Goal: Information Seeking & Learning: Find specific fact

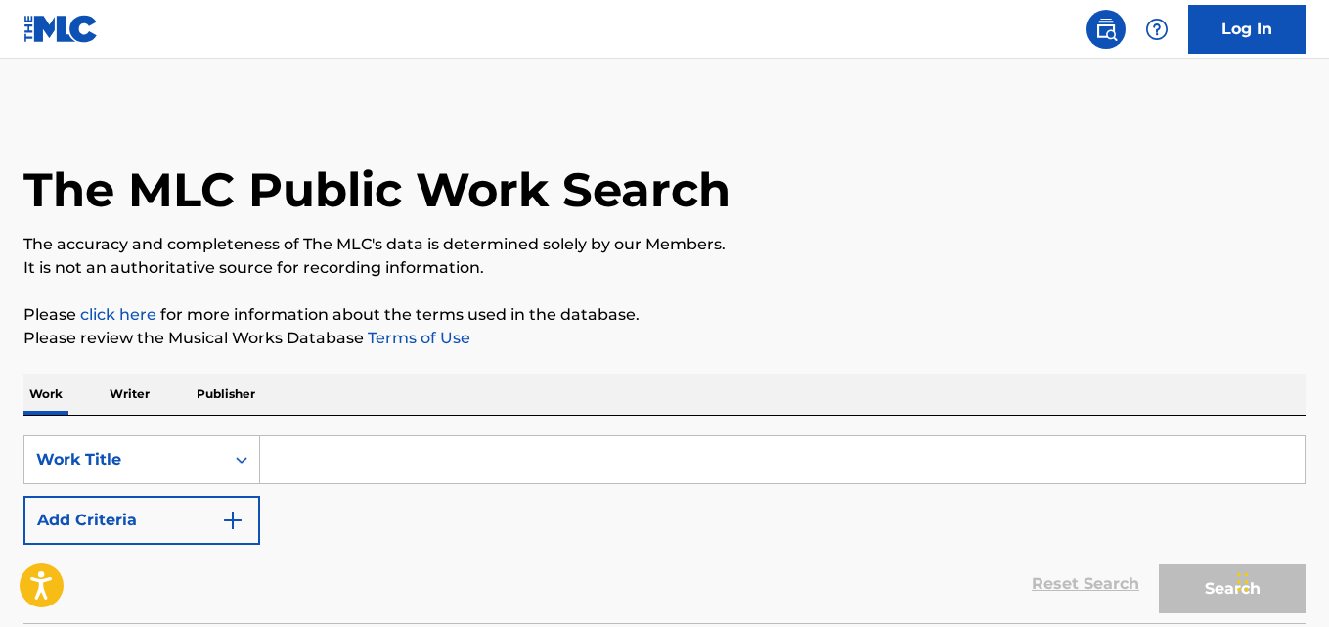
click at [388, 437] on input "Search Form" at bounding box center [782, 459] width 1045 height 47
paste input "Welcome 2 The Love Session"
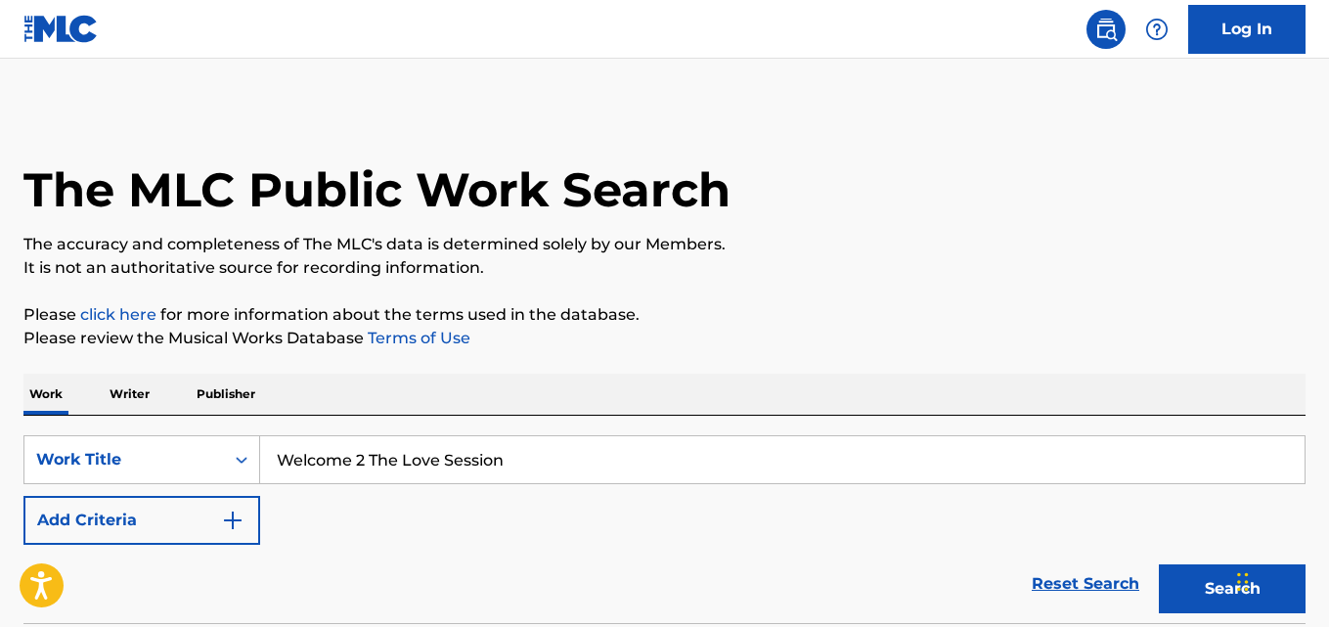
type input "Welcome 2 The Love Session"
click at [748, 325] on p "Please click here for more information about the terms used in the database." at bounding box center [664, 314] width 1282 height 23
click at [181, 525] on button "Add Criteria" at bounding box center [141, 520] width 237 height 49
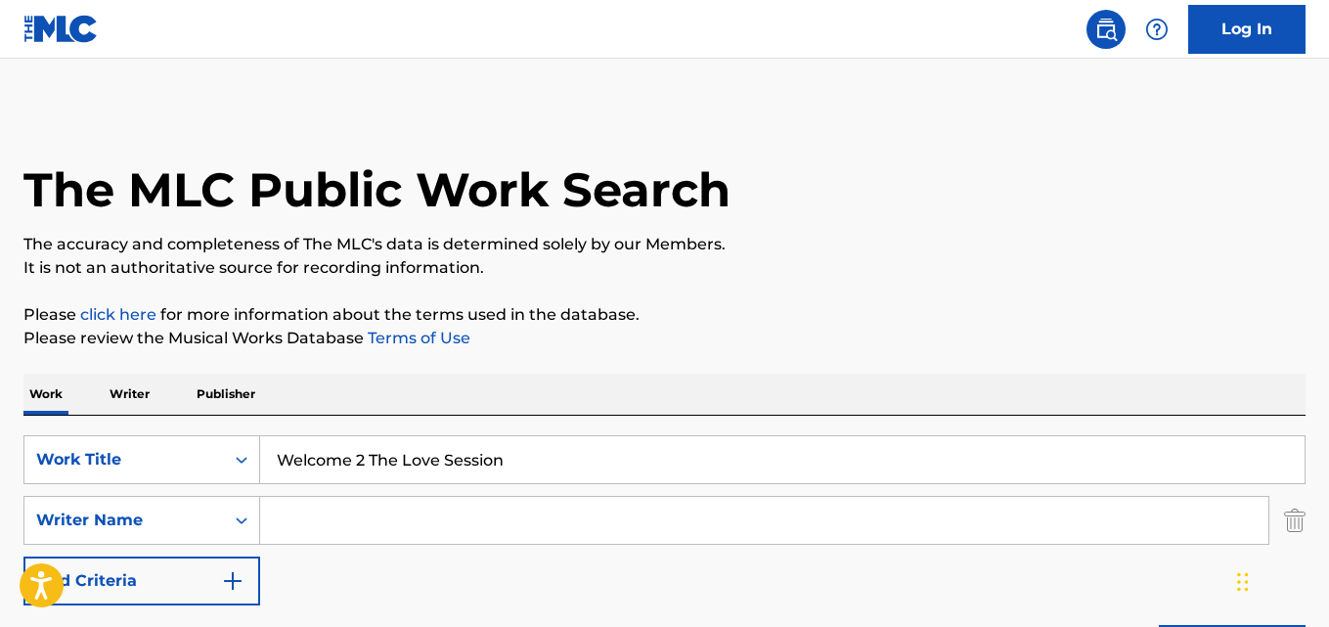
click at [356, 526] on input "Search Form" at bounding box center [764, 520] width 1008 height 47
paste input "[PERSON_NAME]"
type input "[PERSON_NAME]"
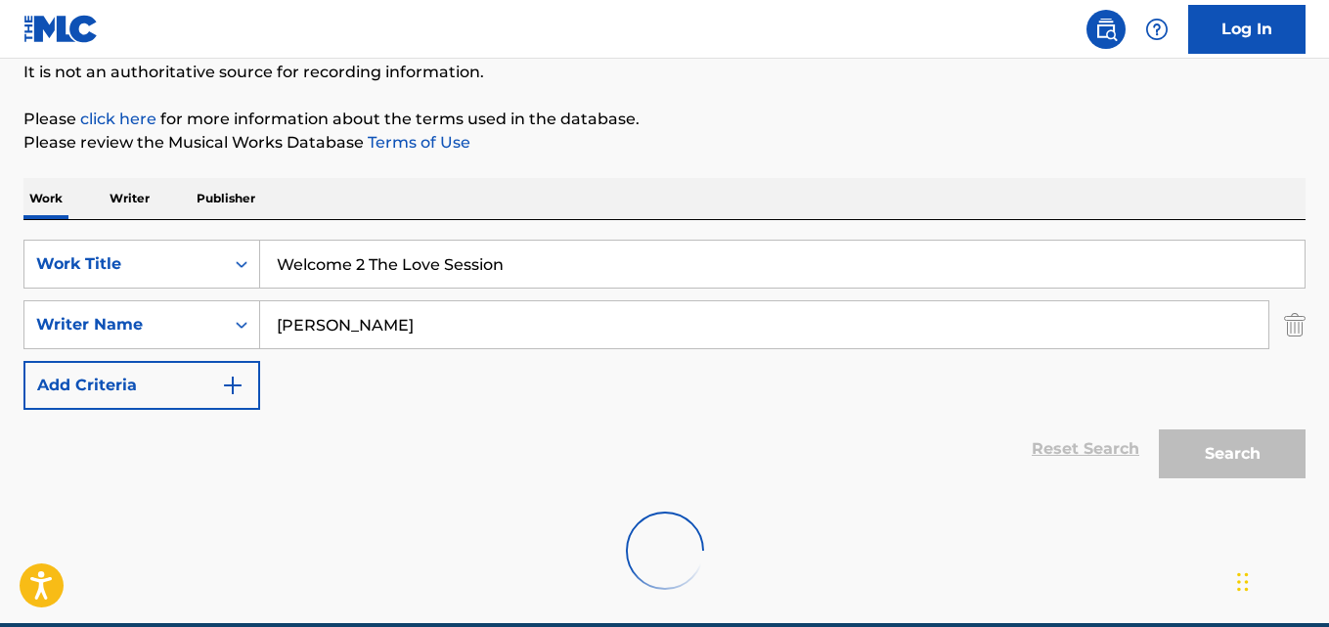
scroll to position [286, 0]
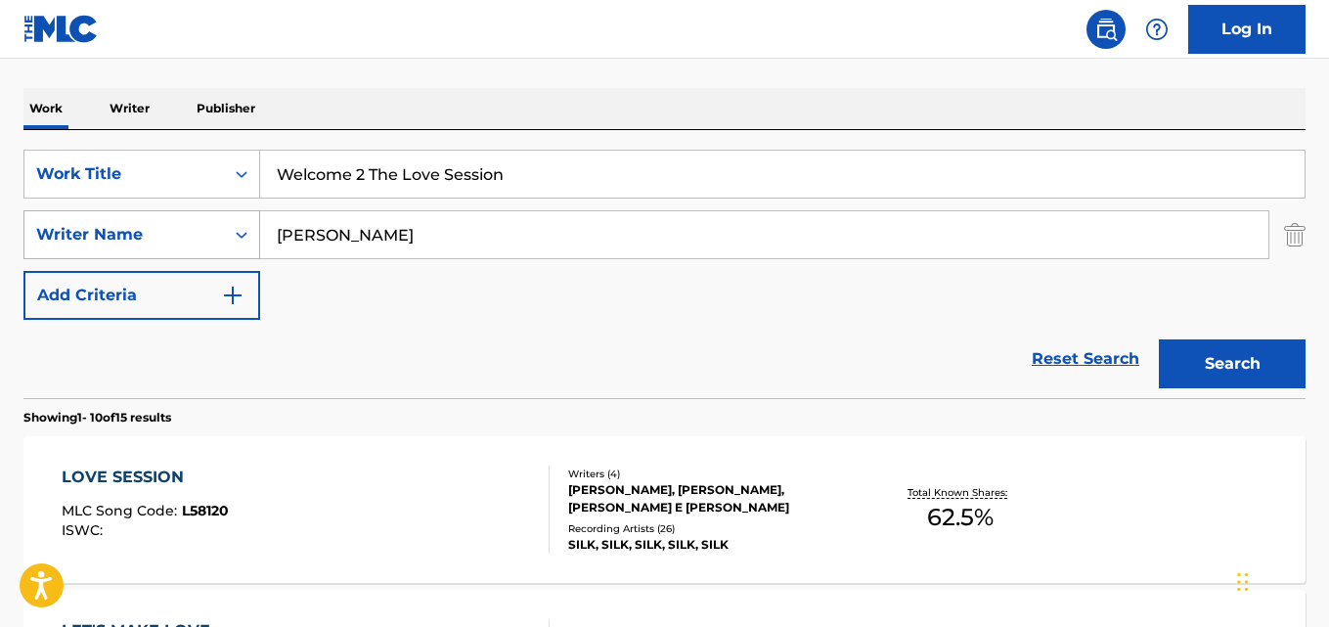
drag, startPoint x: 502, startPoint y: 217, endPoint x: 225, endPoint y: 211, distance: 276.9
click at [225, 211] on div "SearchWithCriteria4d5468a5-f0ac-4dd2-a9ea-a73077e903b4 Writer Name [PERSON_NAME]" at bounding box center [664, 234] width 1282 height 49
click at [1159, 339] on button "Search" at bounding box center [1232, 363] width 147 height 49
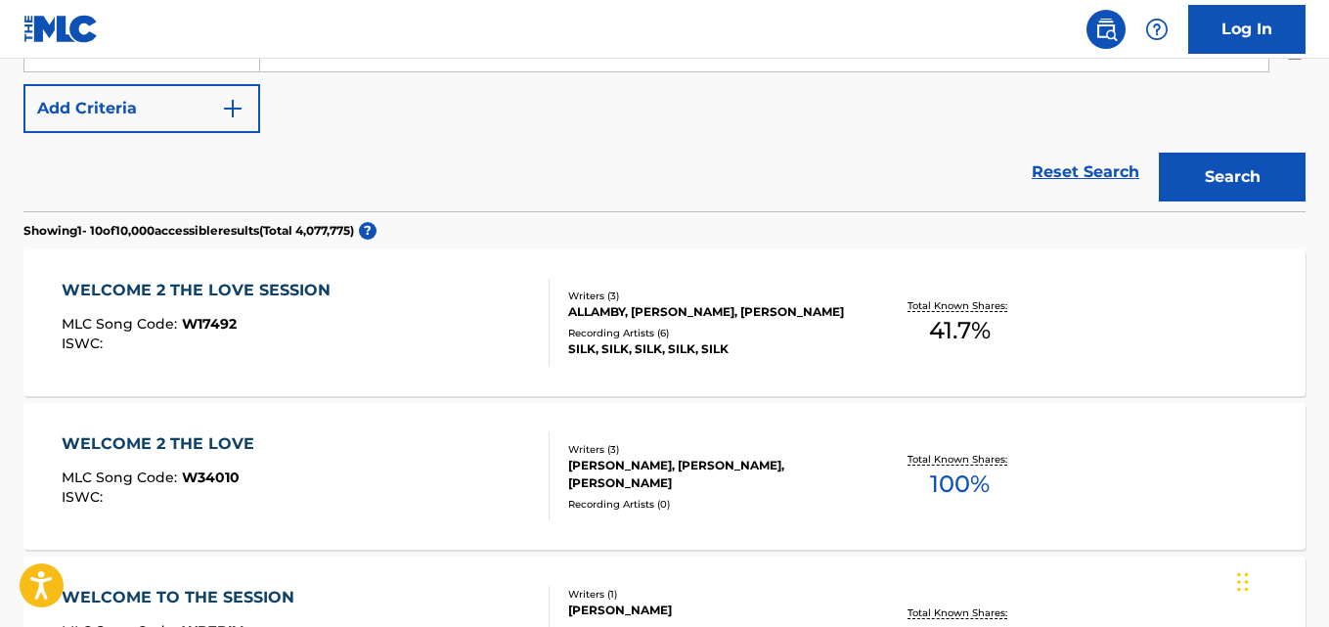
scroll to position [481, 0]
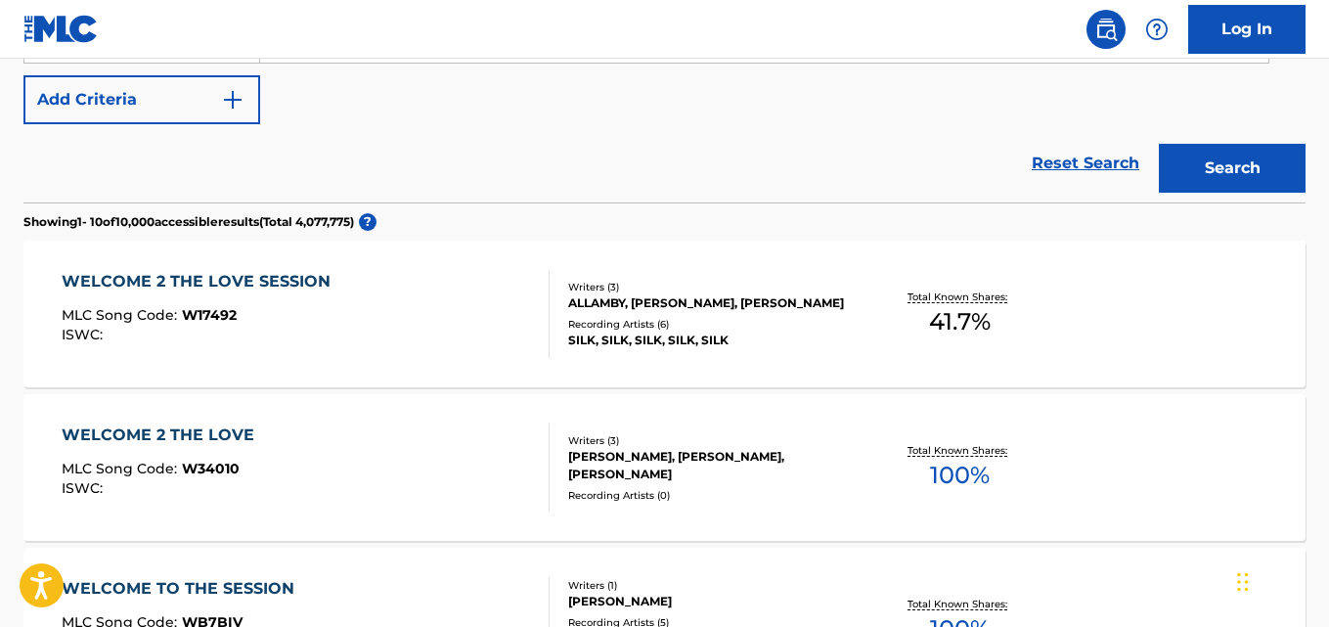
click at [306, 290] on div "WELCOME 2 THE LOVE SESSION" at bounding box center [201, 281] width 279 height 23
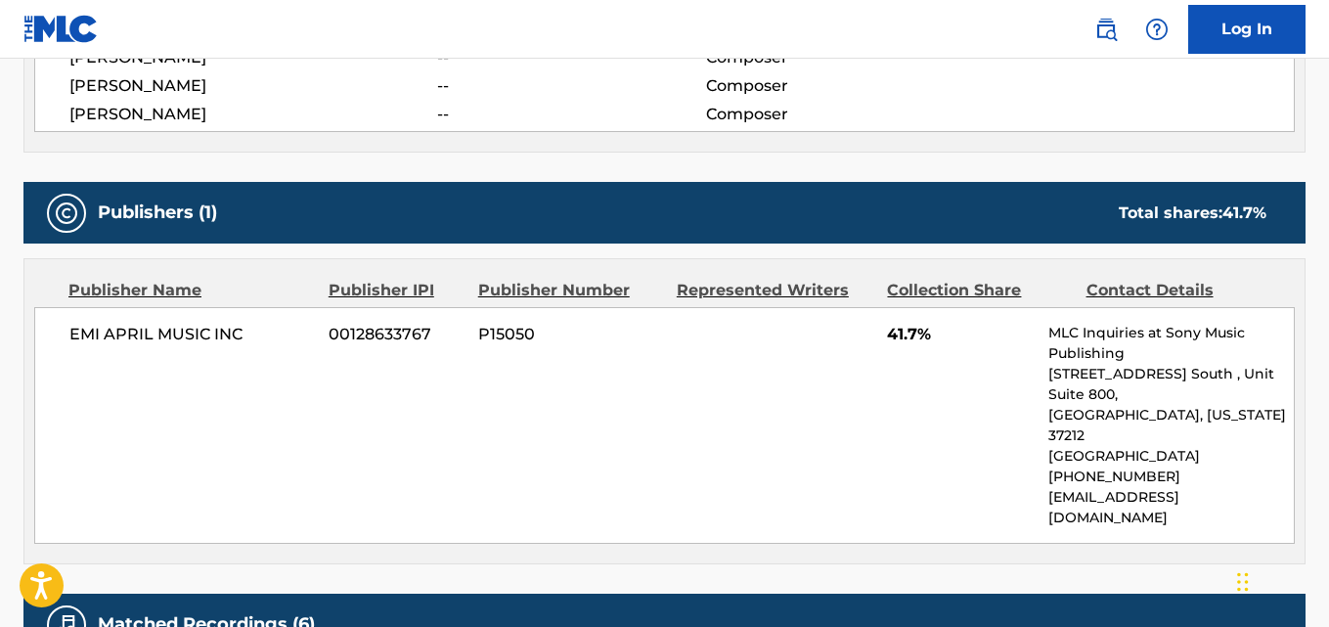
scroll to position [880, 0]
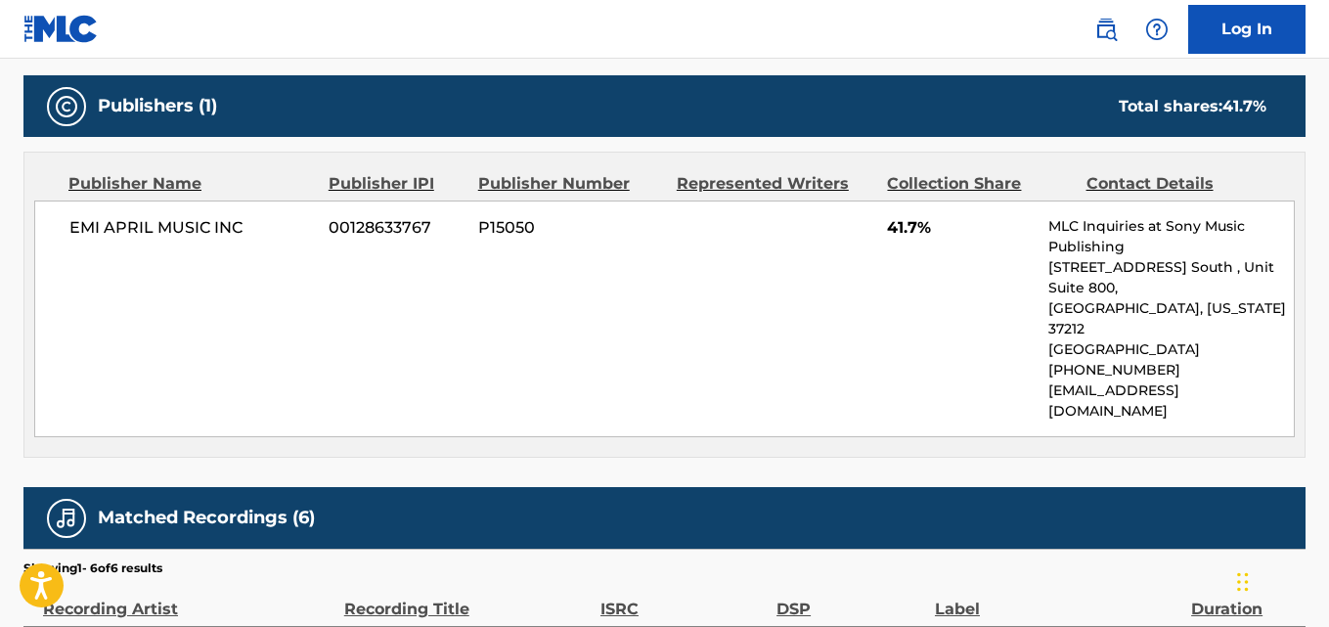
click at [69, 241] on div "EMI APRIL MUSIC INC 00128633767 P15050 41.7% MLC Inquiries at Sony Music Publis…" at bounding box center [664, 319] width 1261 height 237
click at [102, 296] on div "EMI APRIL MUSIC INC 00128633767 P15050 41.7% MLC Inquiries at Sony Music Publis…" at bounding box center [664, 319] width 1261 height 237
drag, startPoint x: 62, startPoint y: 226, endPoint x: 269, endPoint y: 226, distance: 207.4
click at [269, 226] on div "EMI APRIL MUSIC INC 00128633767 P15050 41.7% MLC Inquiries at Sony Music Publis…" at bounding box center [664, 319] width 1261 height 237
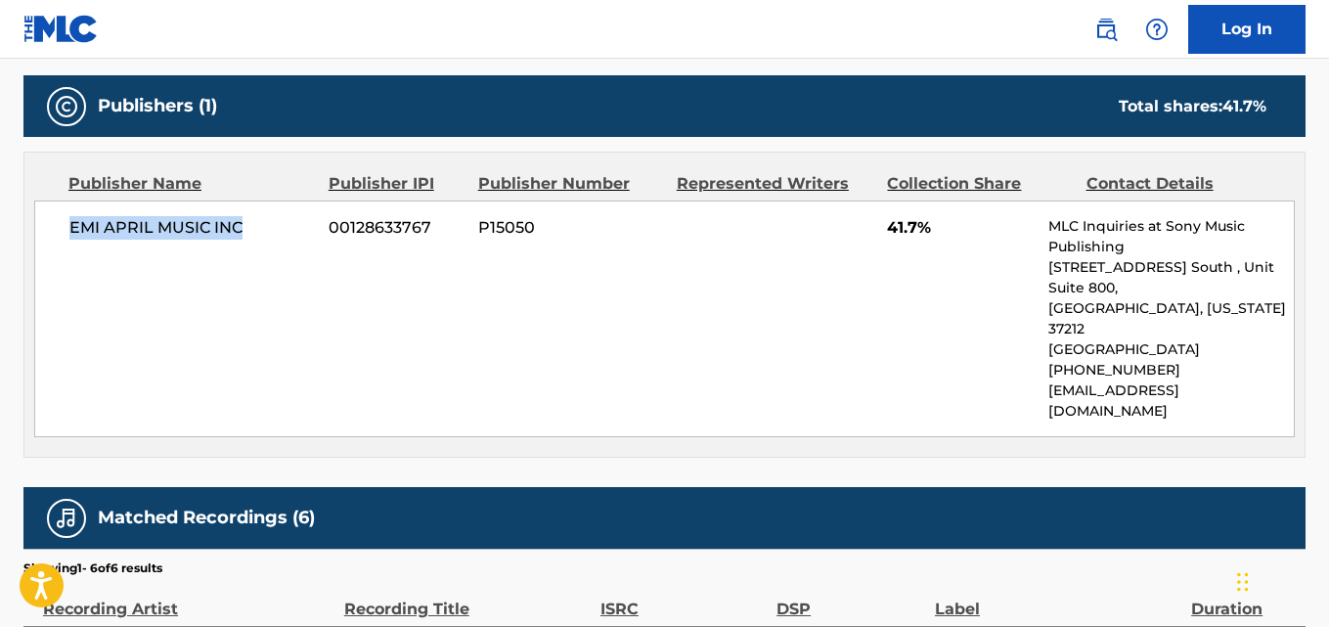
copy span "EMI APRIL MUSIC INC"
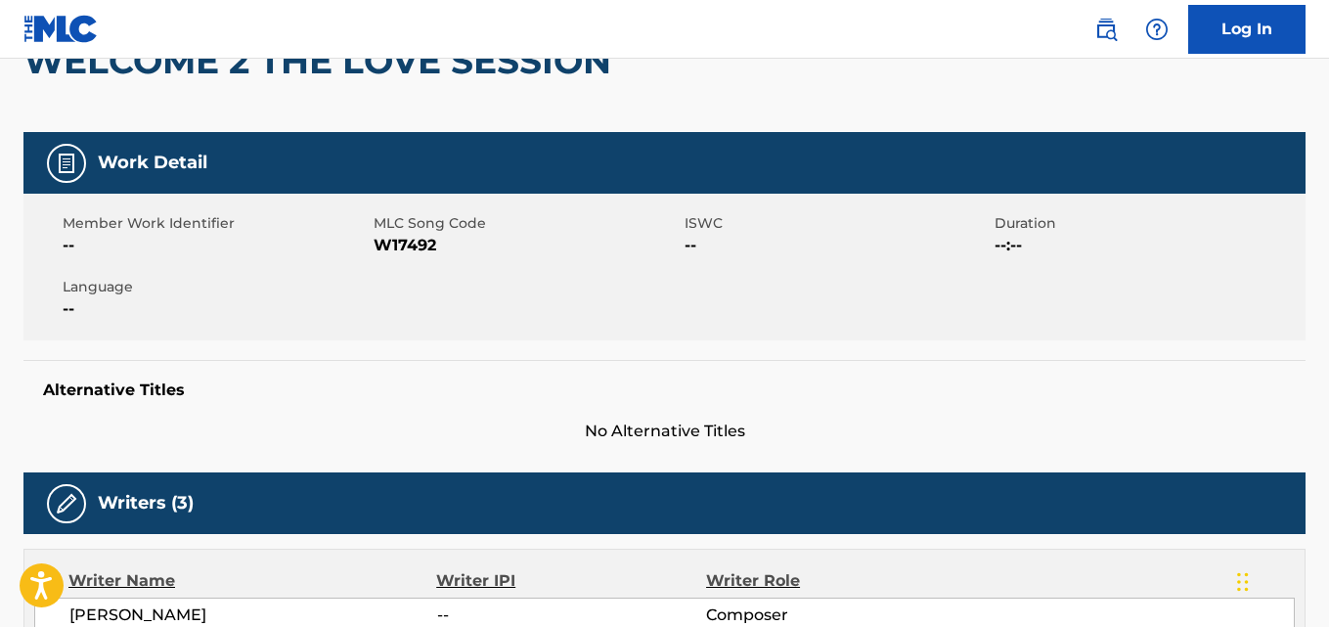
scroll to position [0, 0]
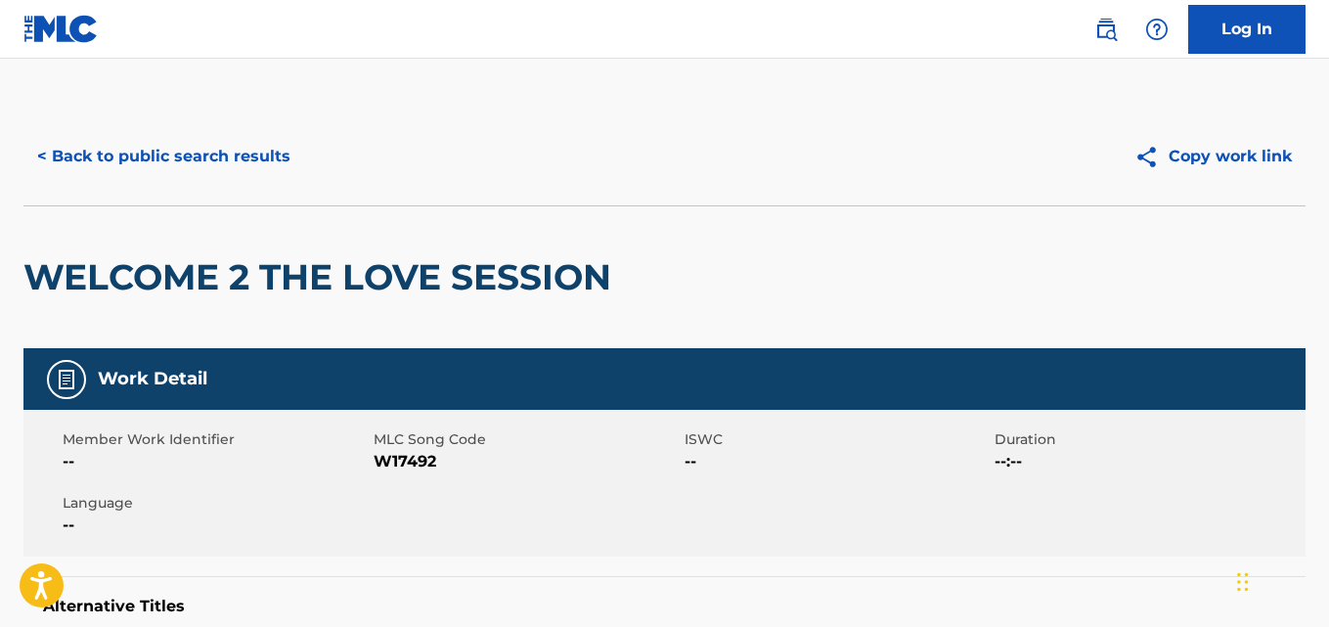
click at [251, 143] on button "< Back to public search results" at bounding box center [163, 156] width 281 height 49
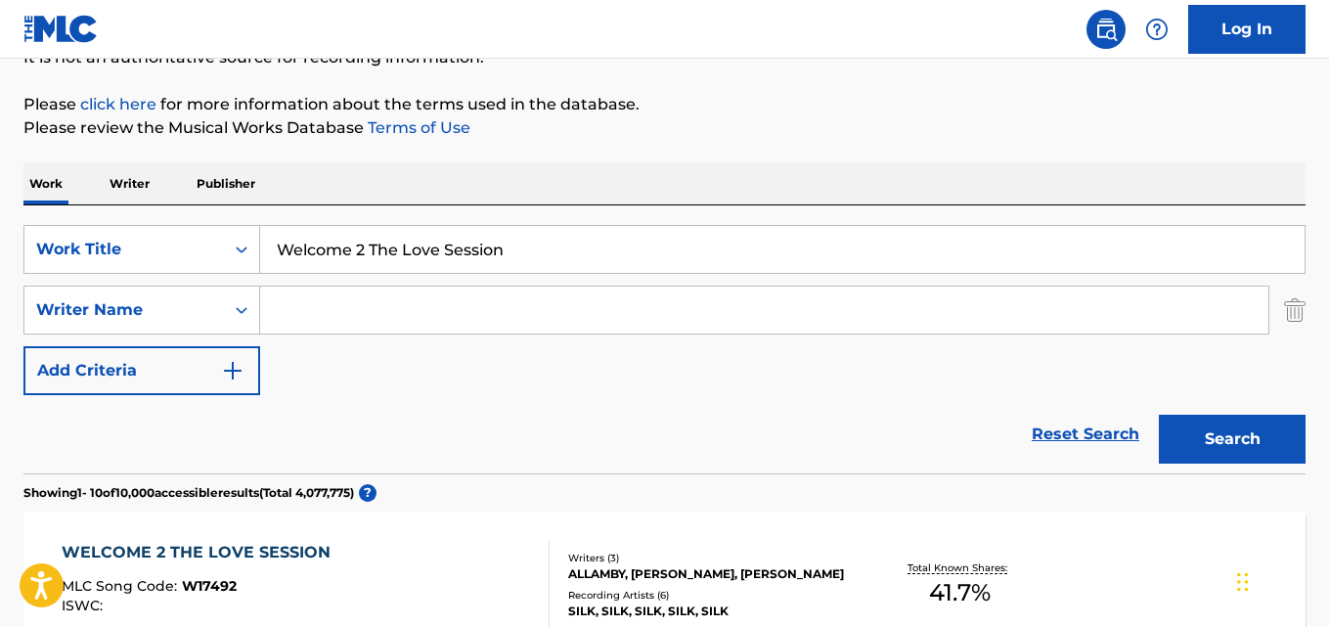
scroll to position [201, 0]
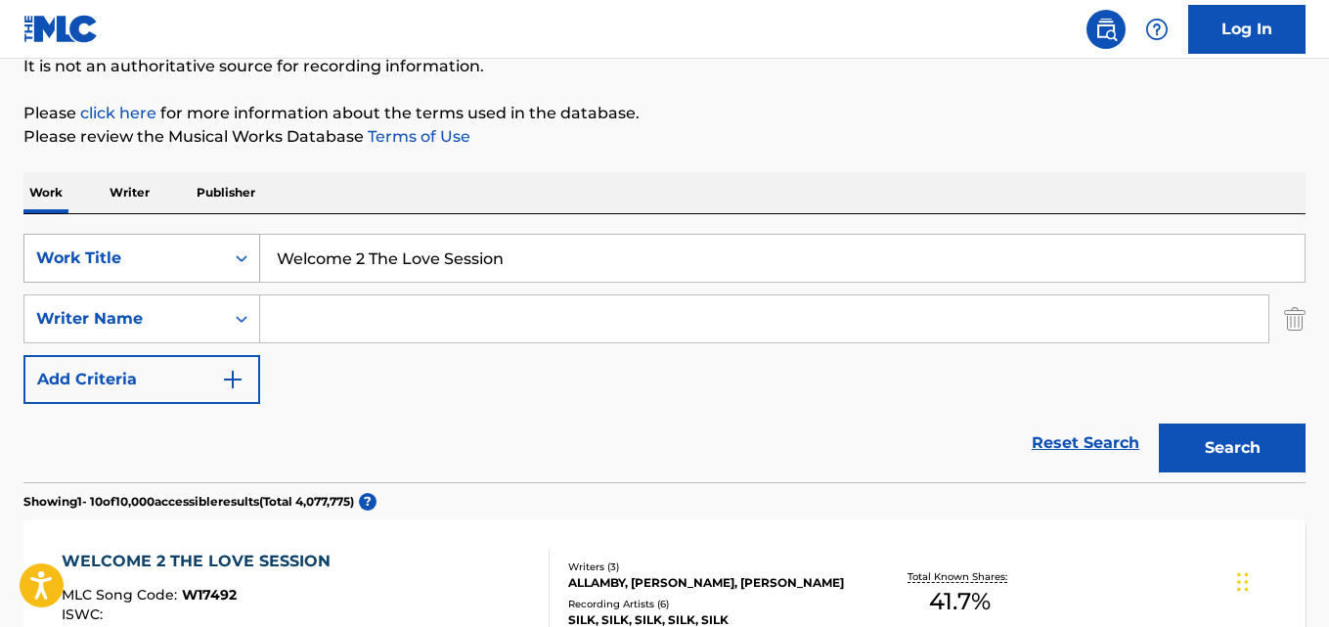
drag, startPoint x: 525, startPoint y: 269, endPoint x: 227, endPoint y: 260, distance: 298.5
click at [227, 260] on div "SearchWithCriteriaa4288cc9-4e12-4fdb-91b1-89eb7e6da458 Work Title Welcome 2 The…" at bounding box center [664, 258] width 1282 height 49
paste input "'re Callin' U"
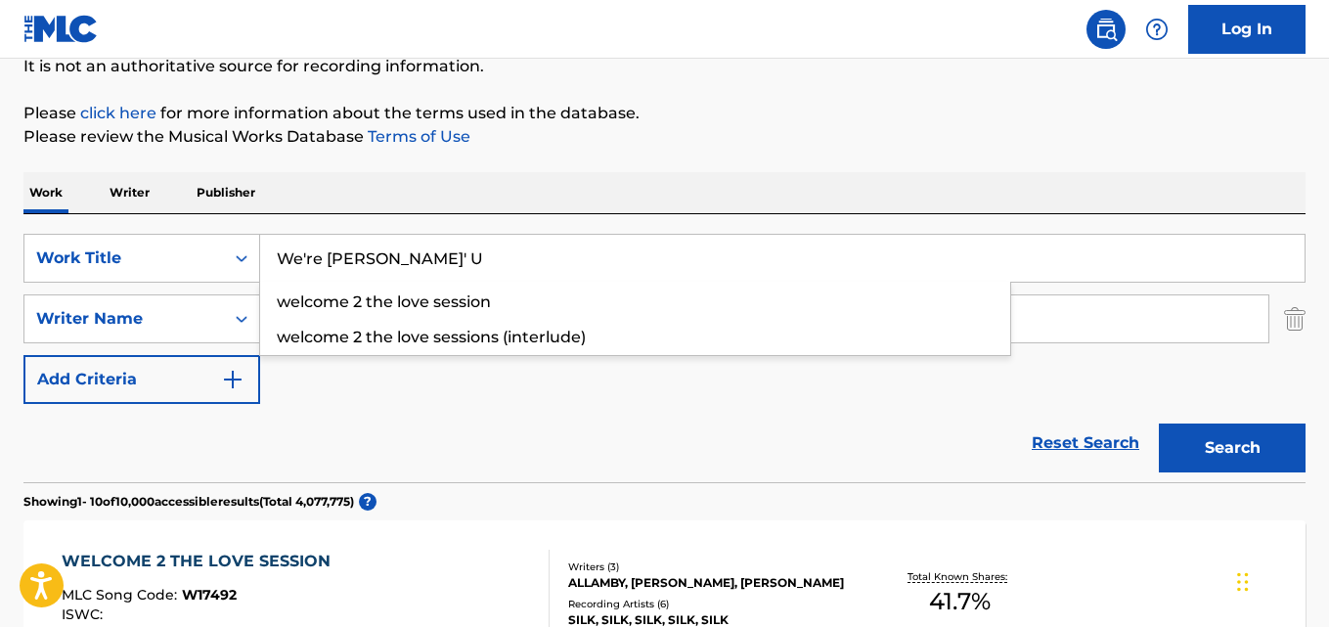
type input "We're [PERSON_NAME]' U"
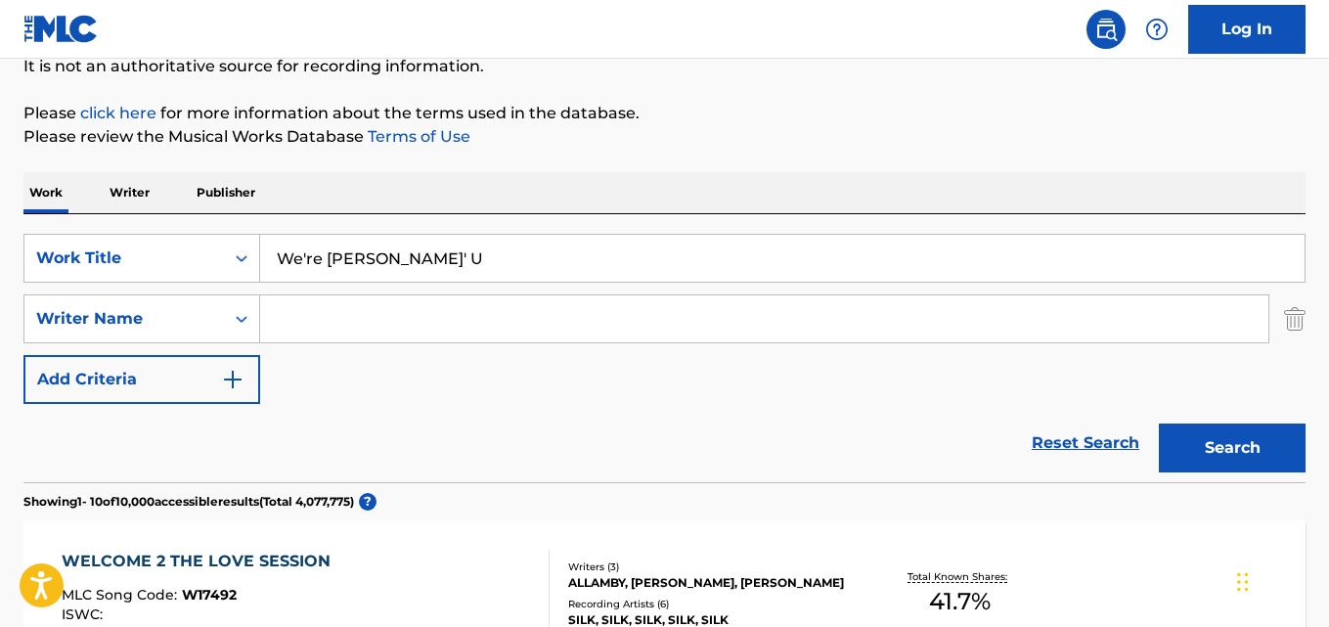
click at [1159, 424] on button "Search" at bounding box center [1232, 448] width 147 height 49
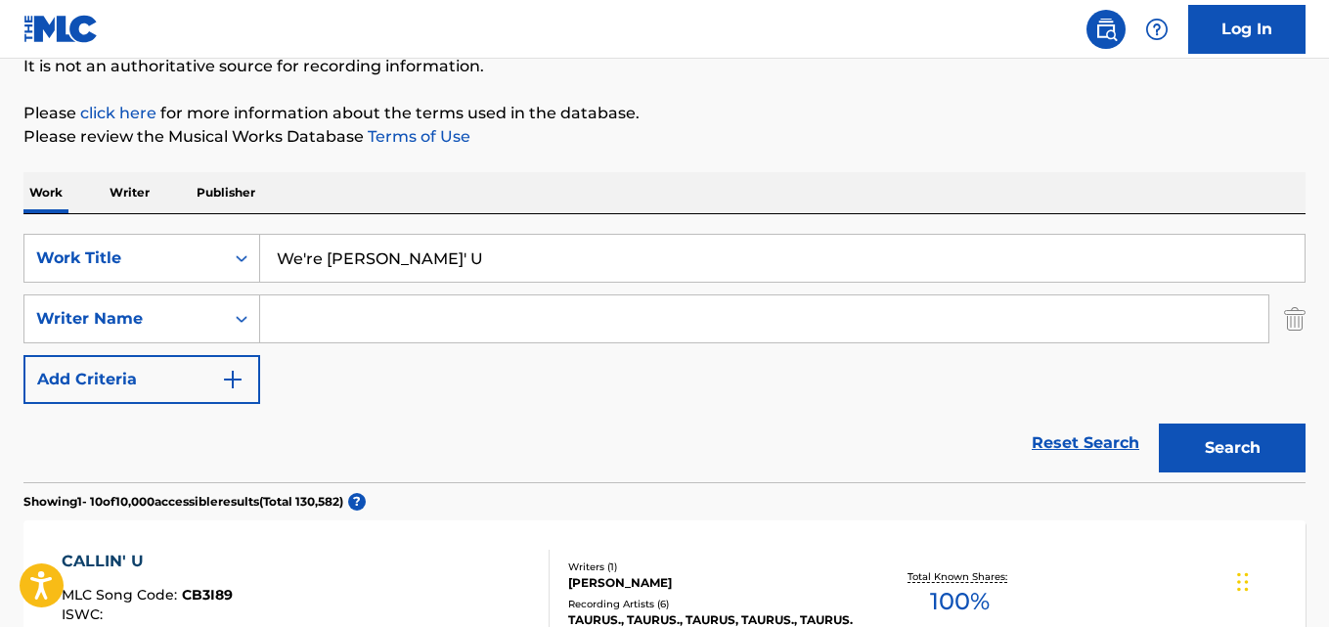
scroll to position [1076, 0]
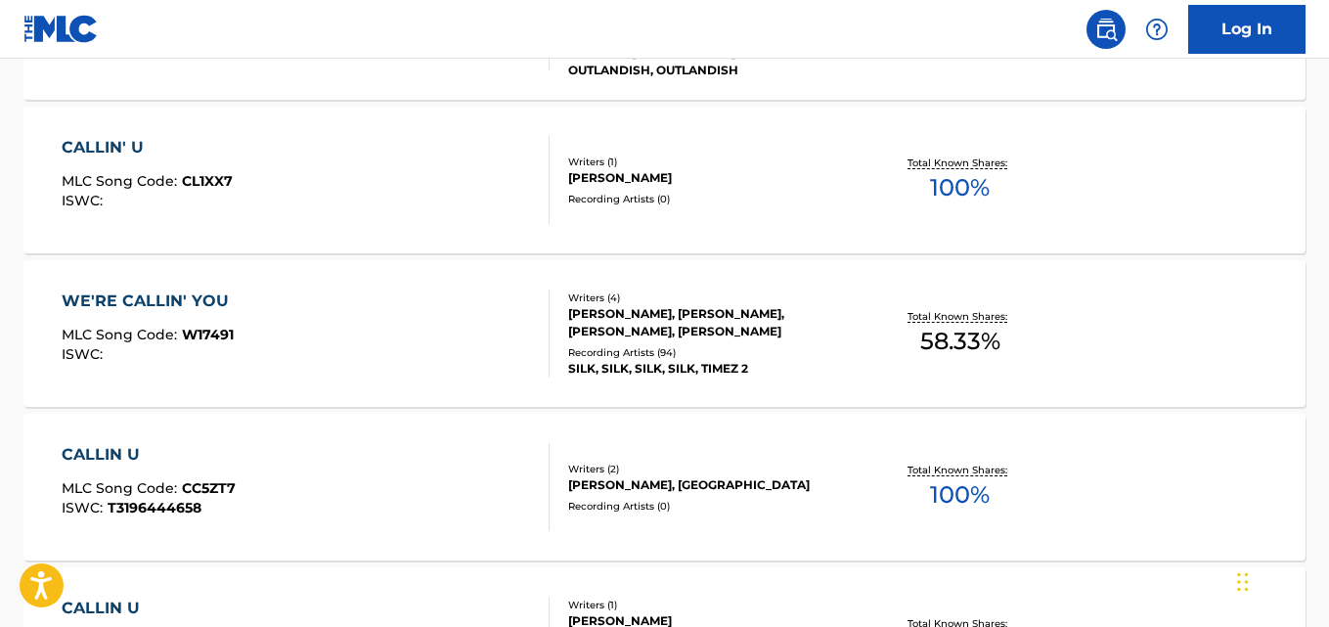
click at [173, 312] on div "WE'RE CALLIN' YOU" at bounding box center [150, 301] width 177 height 23
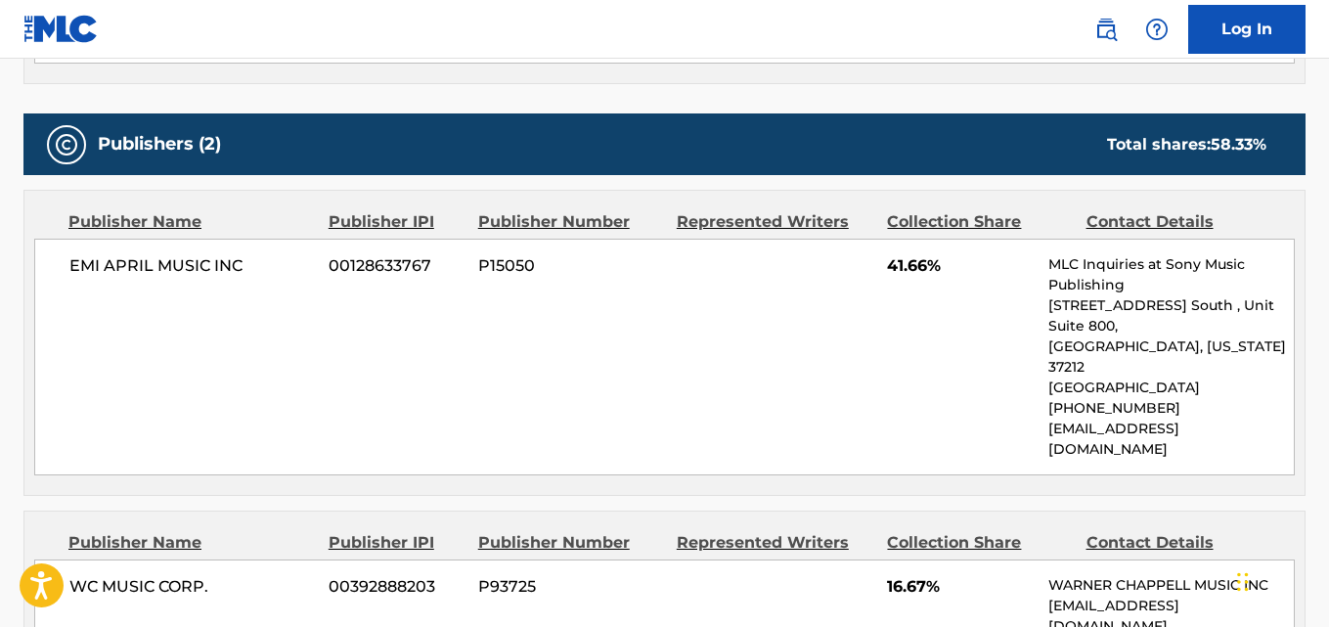
scroll to position [880, 0]
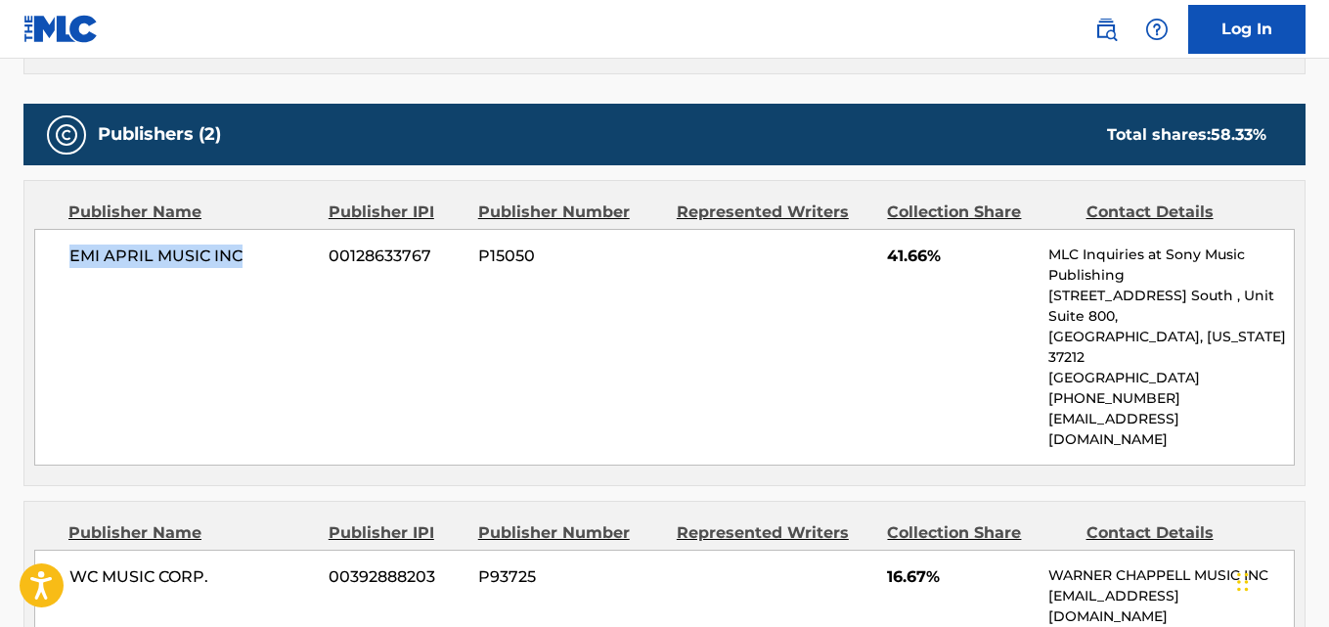
drag, startPoint x: 68, startPoint y: 263, endPoint x: 247, endPoint y: 264, distance: 179.0
click at [247, 264] on div "EMI APRIL MUSIC INC 00128633767 P15050 41.66% MLC Inquiries at Sony Music Publi…" at bounding box center [664, 347] width 1261 height 237
copy span "EMI APRIL MUSIC INC"
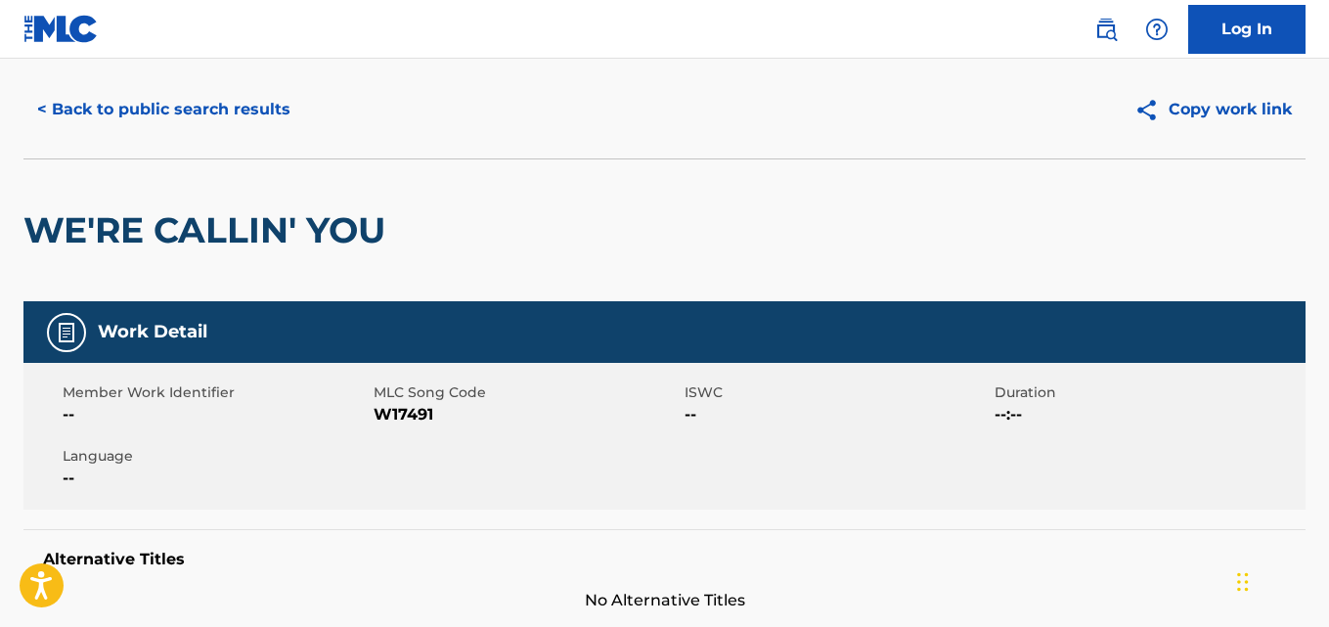
scroll to position [0, 0]
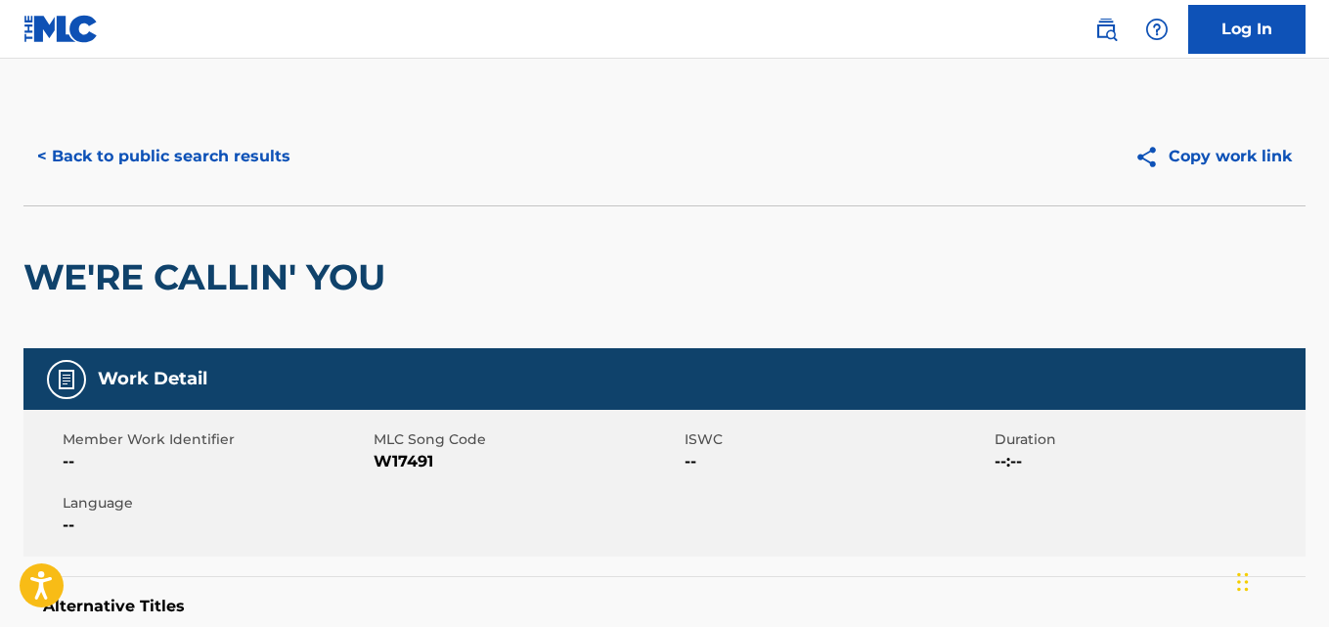
click at [280, 163] on button "< Back to public search results" at bounding box center [163, 156] width 281 height 49
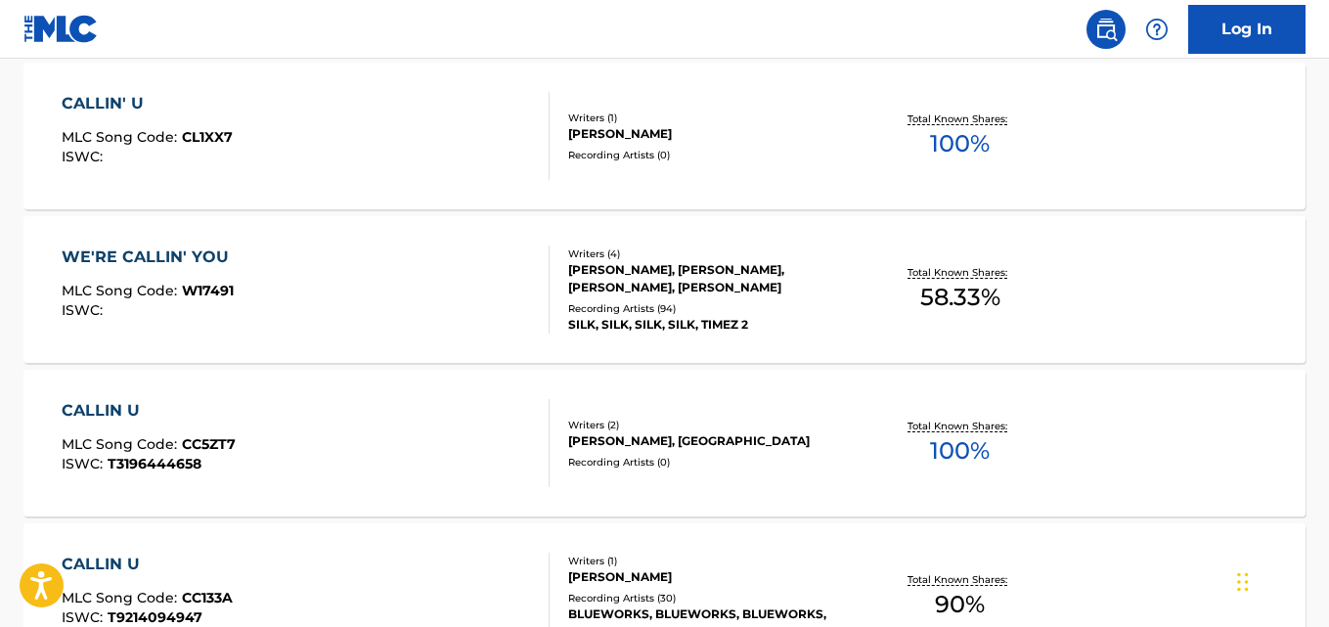
scroll to position [1187, 0]
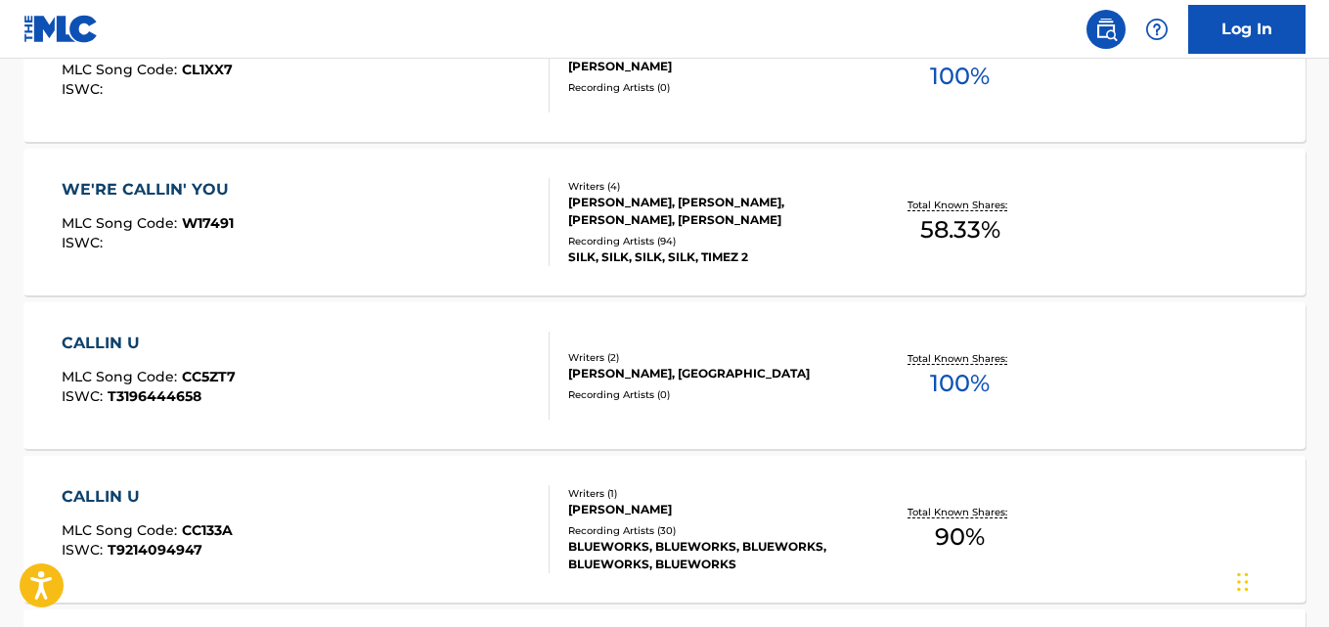
click at [652, 220] on div "[PERSON_NAME], [PERSON_NAME], [PERSON_NAME], [PERSON_NAME]" at bounding box center [711, 211] width 286 height 35
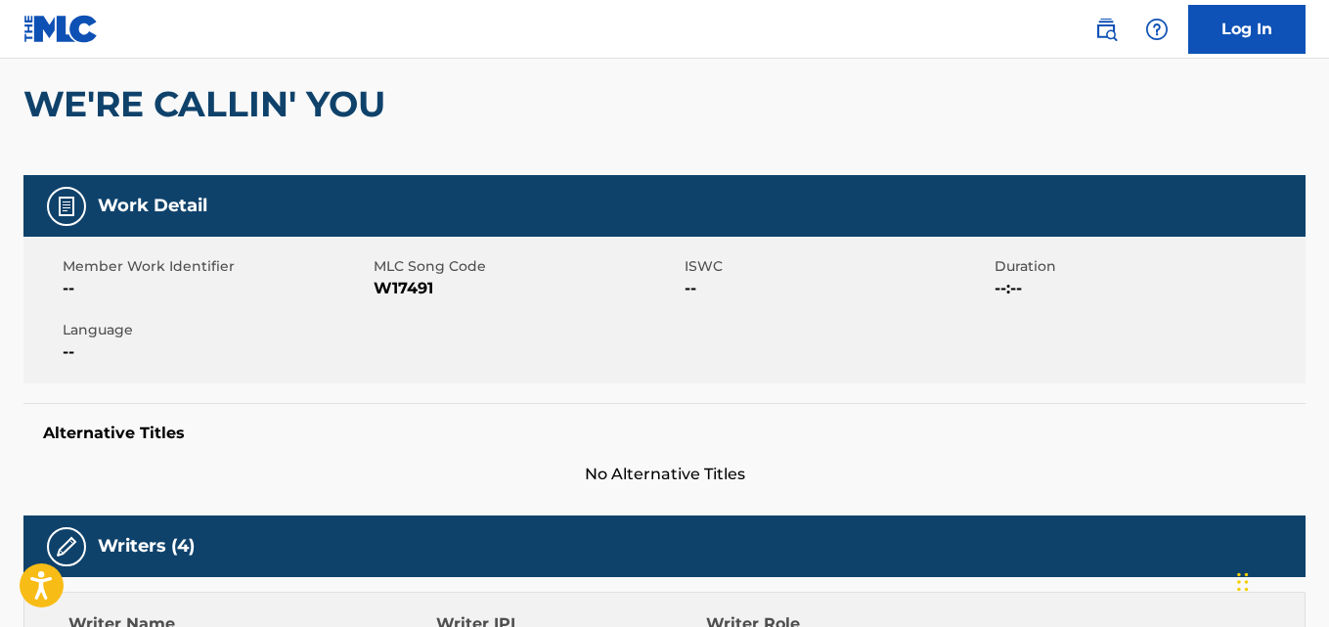
scroll to position [391, 0]
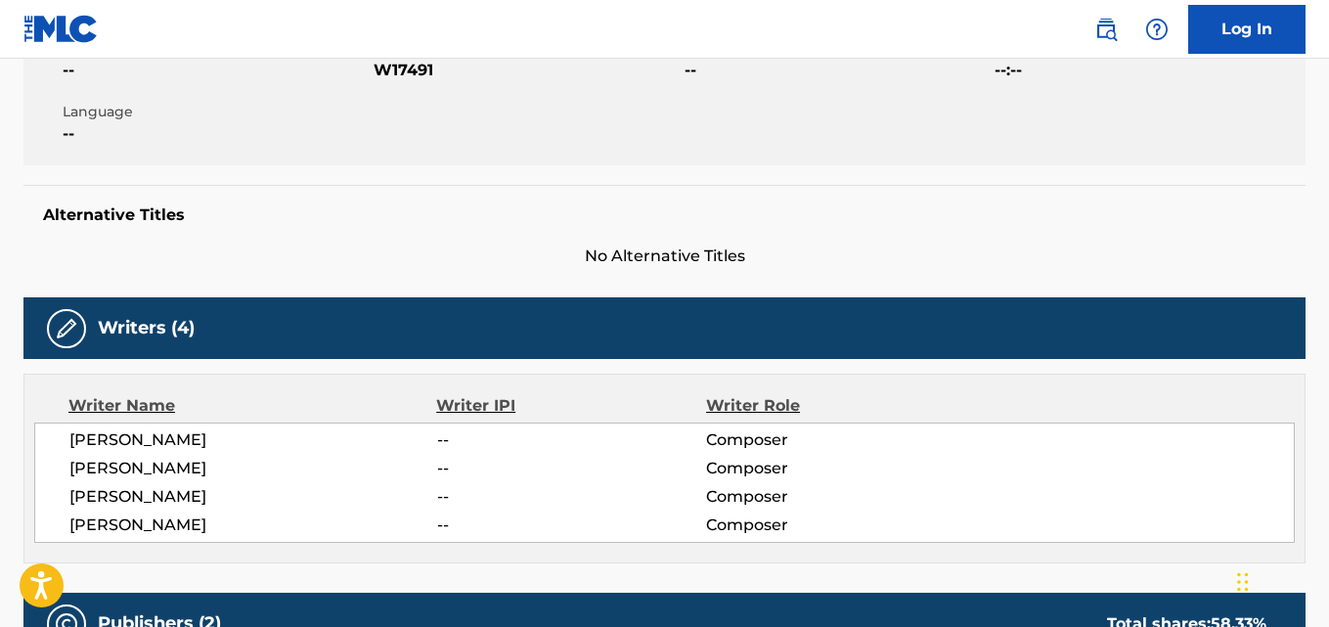
click at [193, 439] on span "[PERSON_NAME]" at bounding box center [253, 439] width 368 height 23
copy span "[PERSON_NAME]"
click at [150, 473] on span "[PERSON_NAME]" at bounding box center [253, 468] width 368 height 23
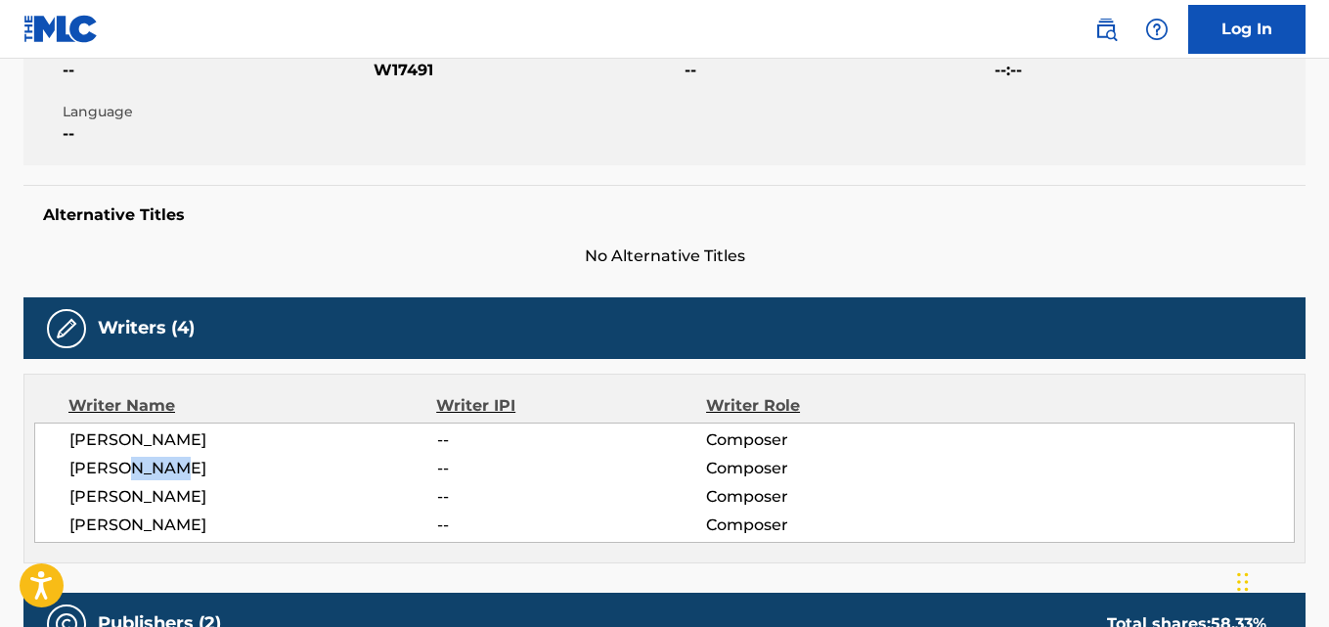
copy span "GATES"
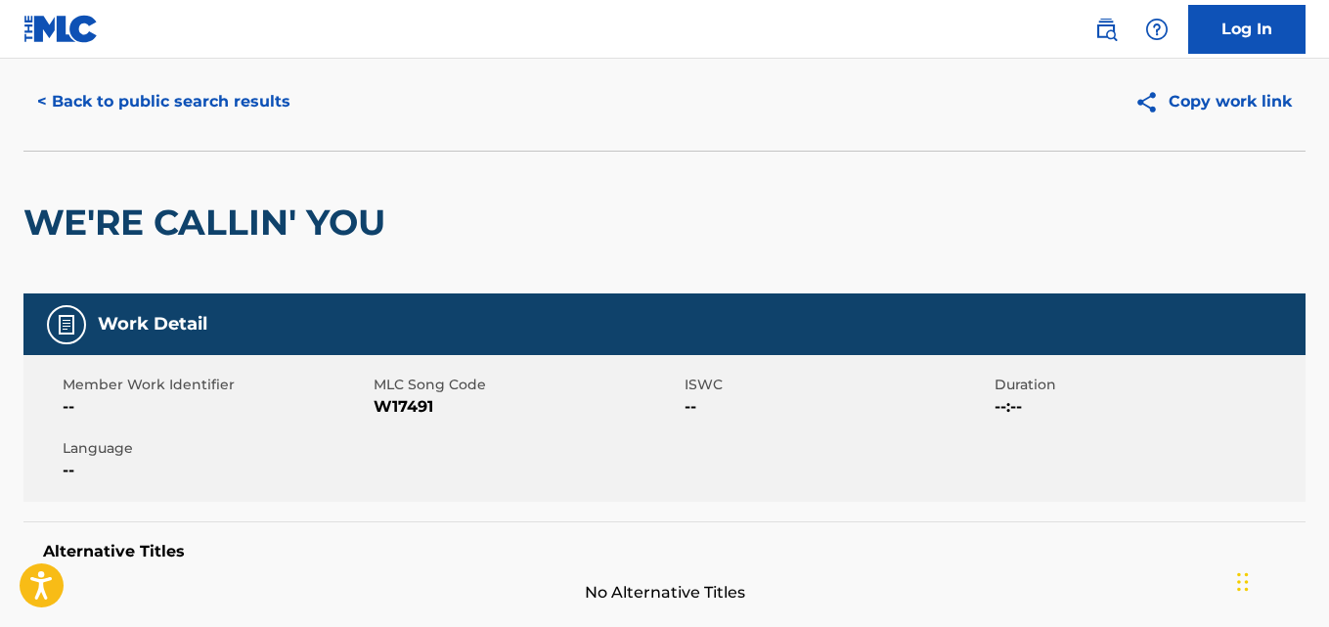
scroll to position [0, 0]
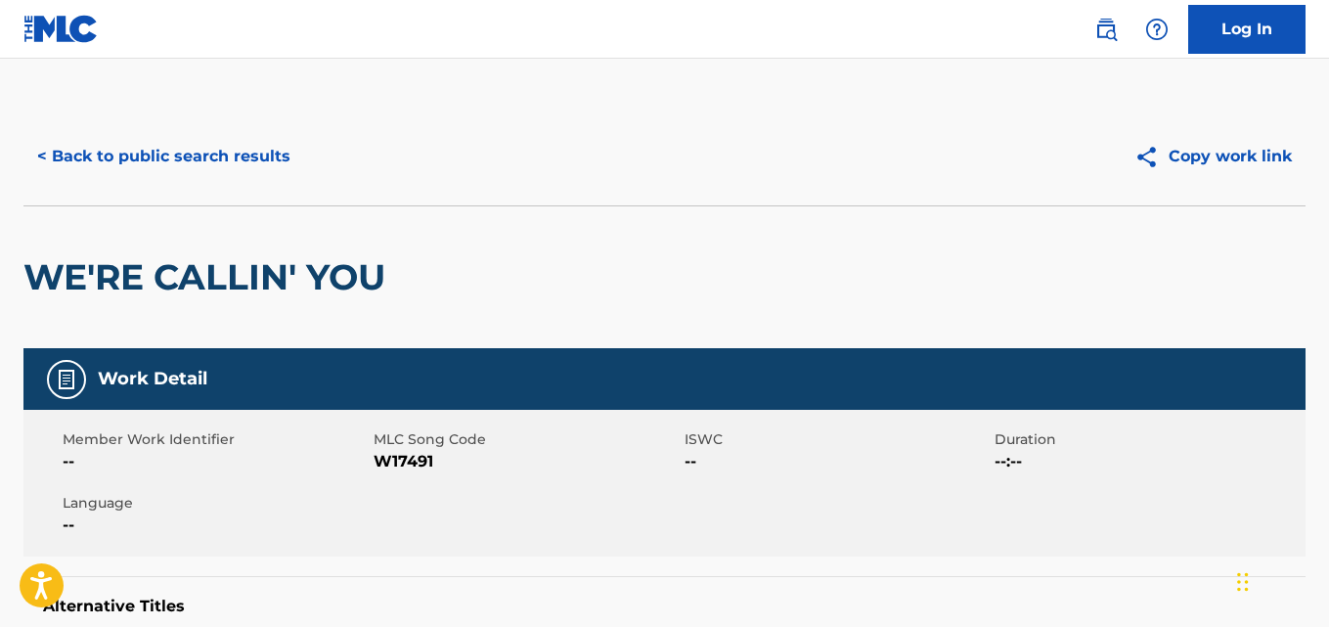
click at [204, 187] on div "< Back to public search results Copy work link" at bounding box center [664, 157] width 1282 height 98
click at [203, 175] on button "< Back to public search results" at bounding box center [163, 156] width 281 height 49
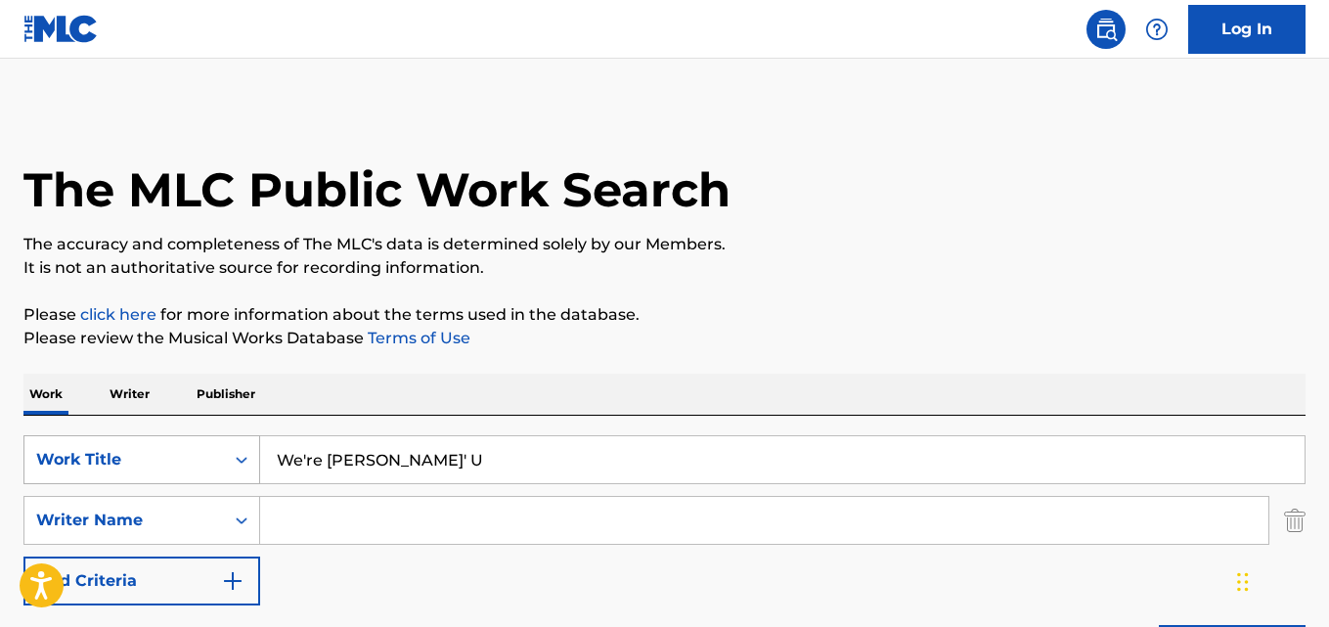
drag, startPoint x: 530, startPoint y: 455, endPoint x: 37, endPoint y: 454, distance: 493.0
click at [37, 454] on div "SearchWithCriteriaa4288cc9-4e12-4fdb-91b1-89eb7e6da458 Work Title We're Callin'…" at bounding box center [664, 459] width 1282 height 49
paste input "([DATE] I Met) The Boy I'm Gonna Marry"
type input "([DATE] I Met) The Boy I'm Gonna Marry"
drag, startPoint x: 647, startPoint y: 458, endPoint x: 0, endPoint y: 452, distance: 646.6
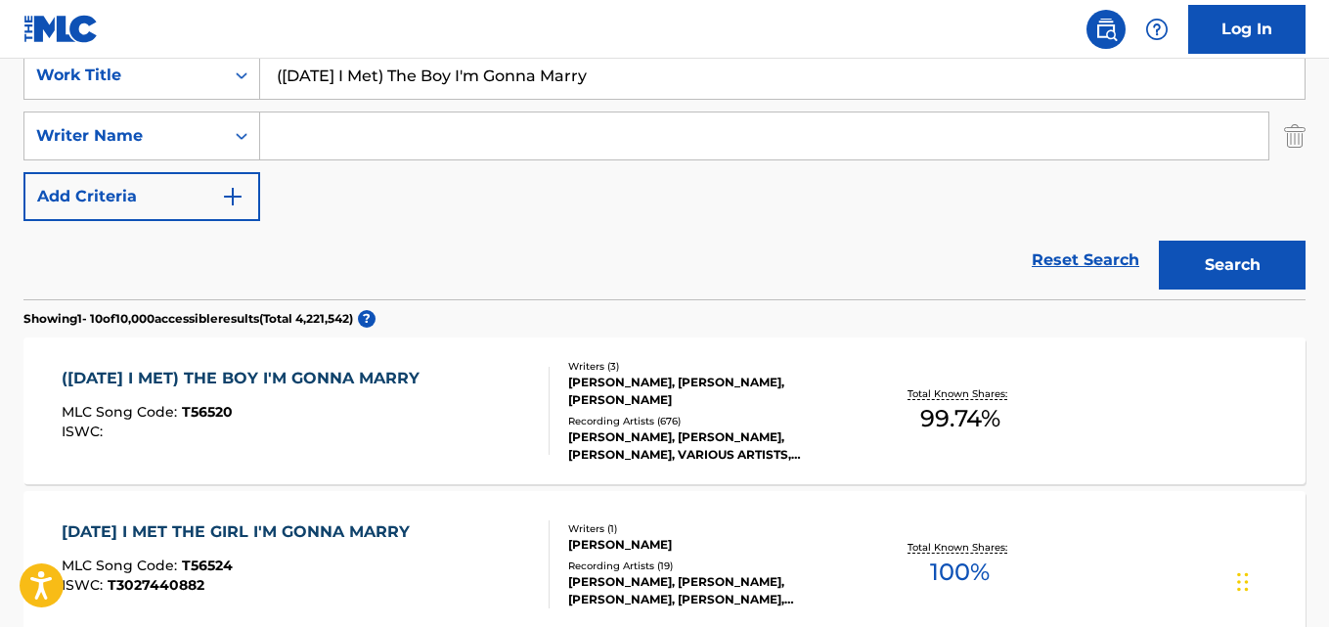
scroll to position [383, 0]
click at [382, 384] on div "([DATE] I MET) THE BOY I'M GONNA MARRY" at bounding box center [246, 379] width 368 height 23
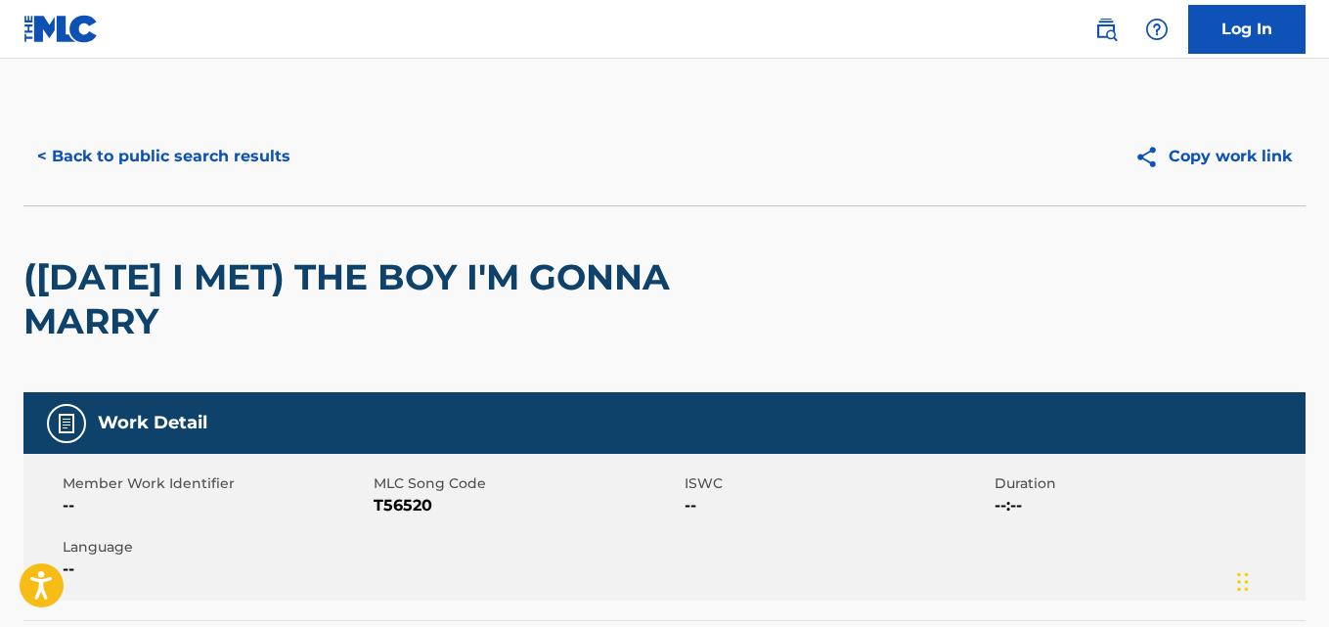
click at [599, 297] on h2 "([DATE] I MET) THE BOY I'M GONNA MARRY" at bounding box center [408, 299] width 770 height 88
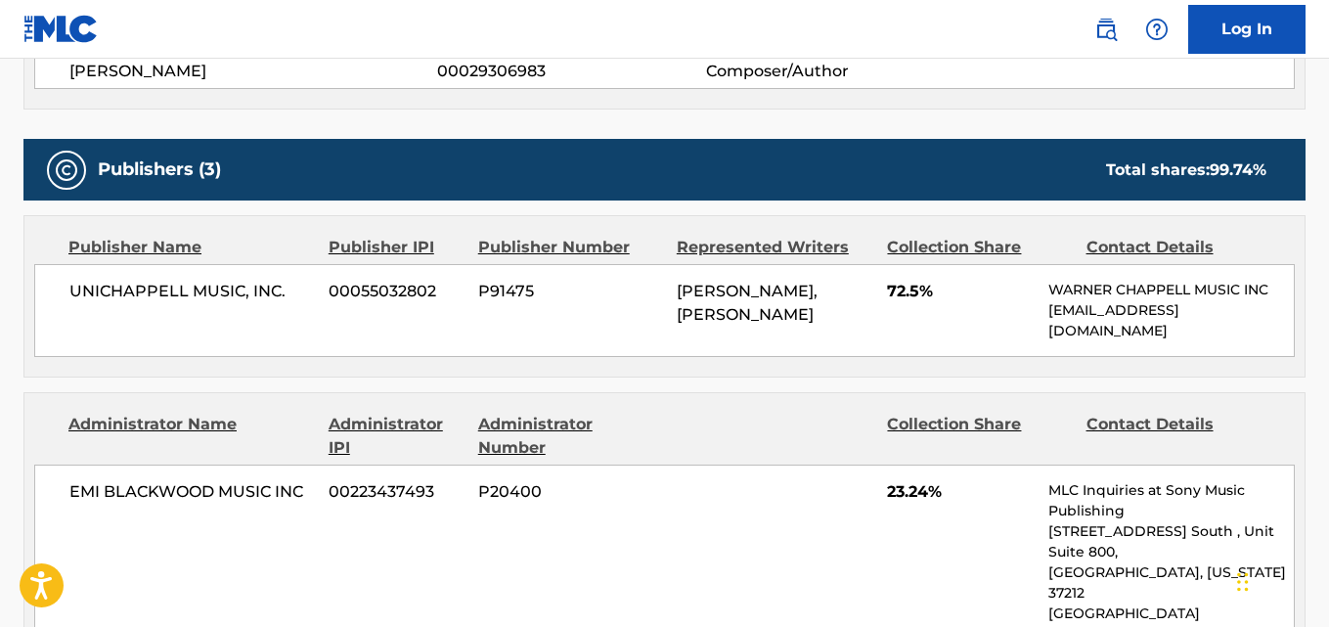
scroll to position [1110, 0]
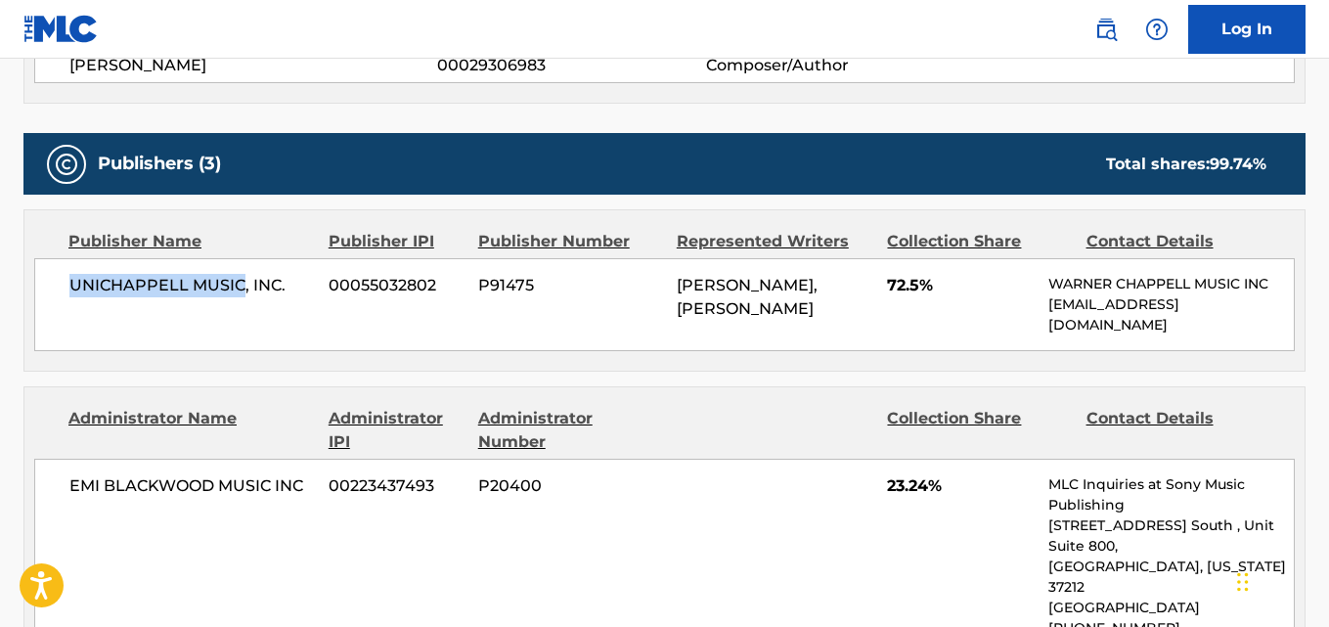
drag, startPoint x: 67, startPoint y: 283, endPoint x: 243, endPoint y: 283, distance: 175.1
click at [243, 283] on div "UNICHAPPELL MUSIC, INC. 00055032802 P91475 [PERSON_NAME], [PERSON_NAME] 72.5% […" at bounding box center [664, 304] width 1261 height 93
copy span "UNICHAPPELL MUSIC"
click at [895, 293] on span "72.5%" at bounding box center [960, 285] width 147 height 23
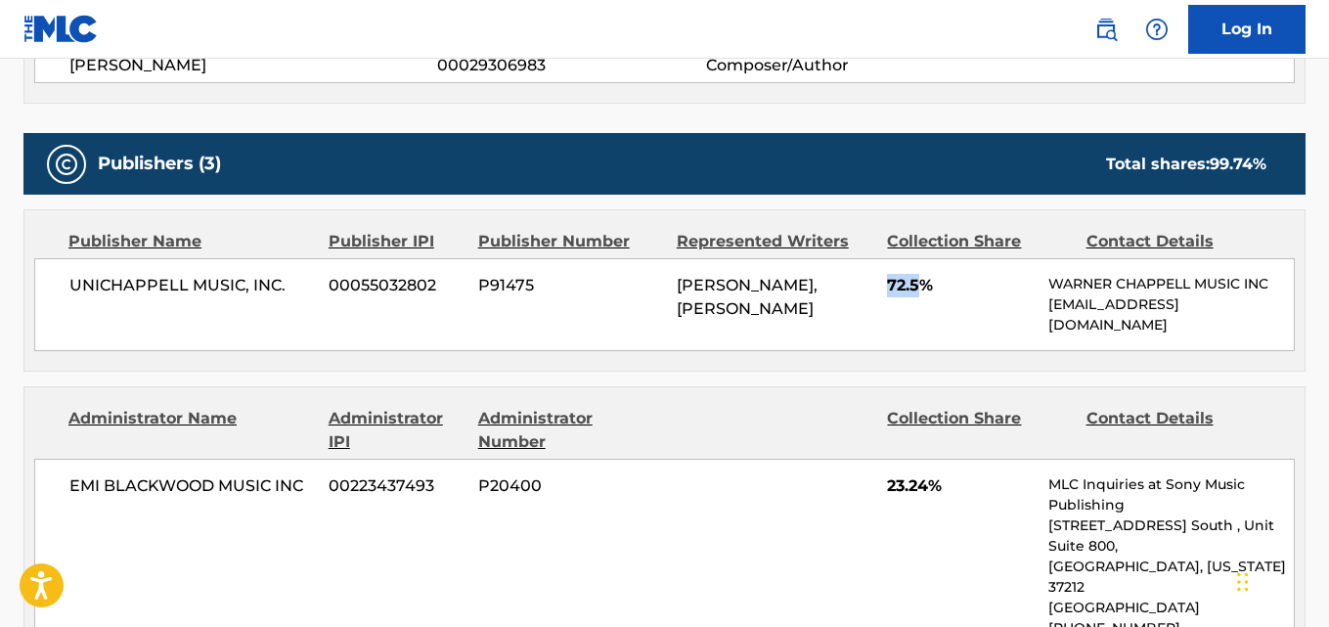
copy span "72.5"
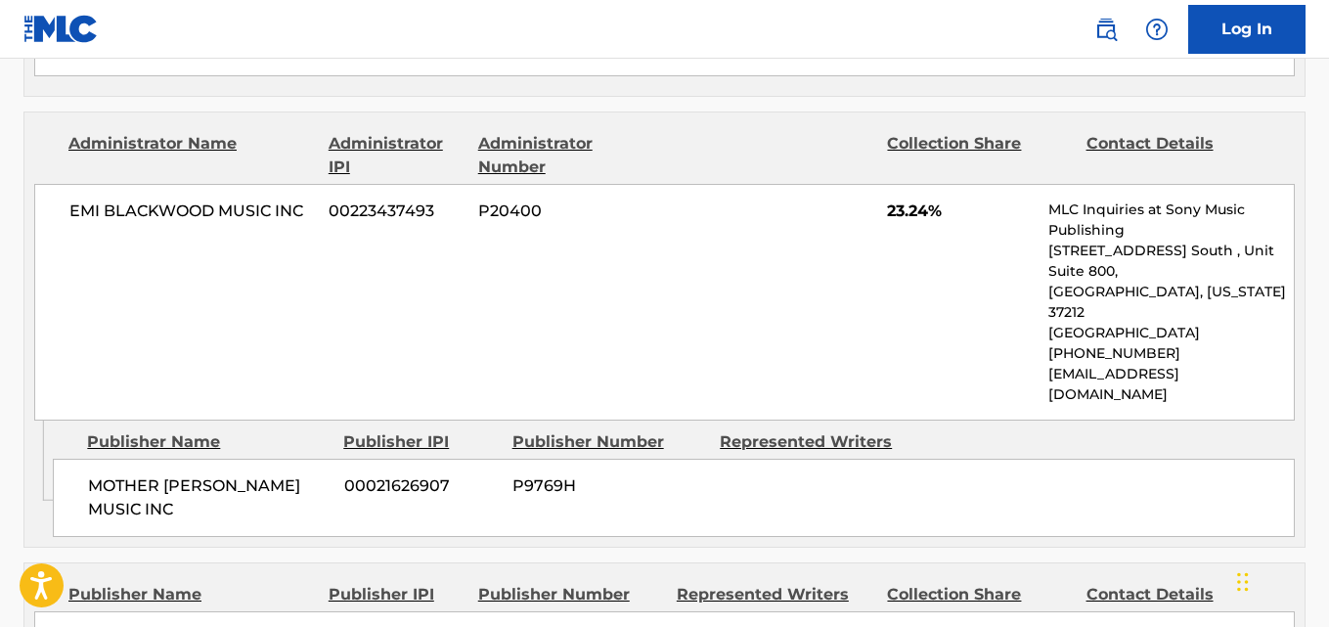
scroll to position [1404, 0]
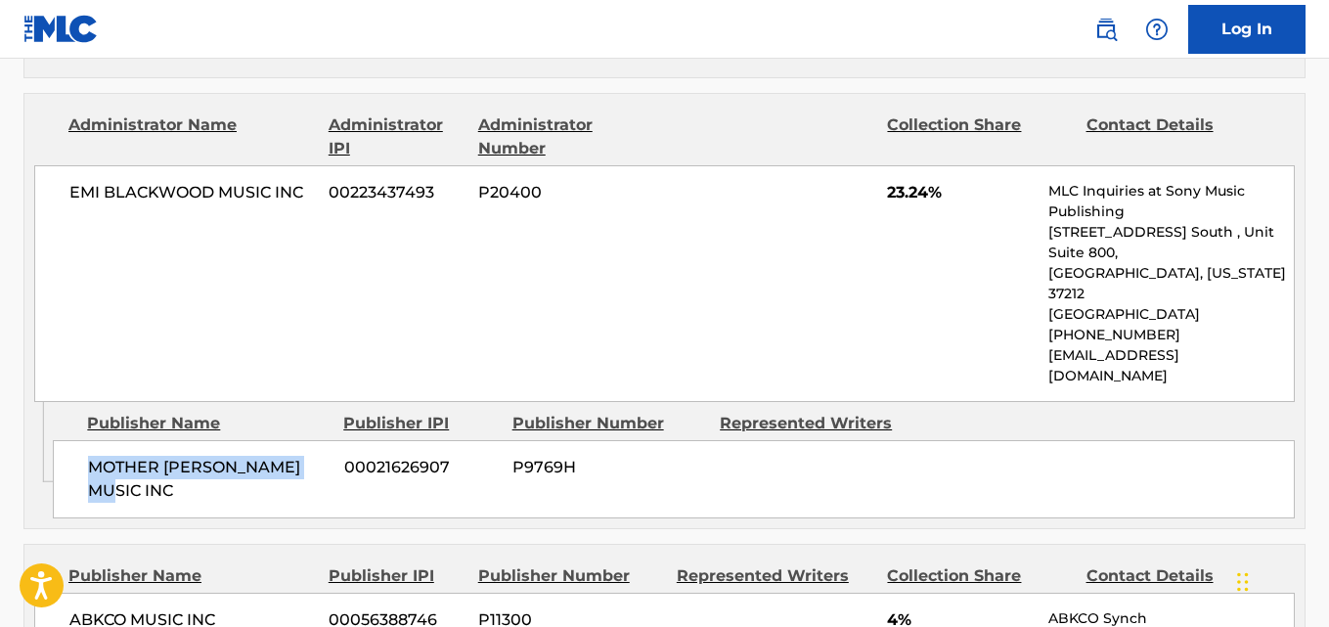
drag, startPoint x: 76, startPoint y: 427, endPoint x: 334, endPoint y: 425, distance: 257.3
click at [334, 440] on div "MOTHER [PERSON_NAME] MUSIC INC 00021626907 P9769H" at bounding box center [674, 479] width 1242 height 78
copy span "MOTHER [PERSON_NAME] MUSIC INC"
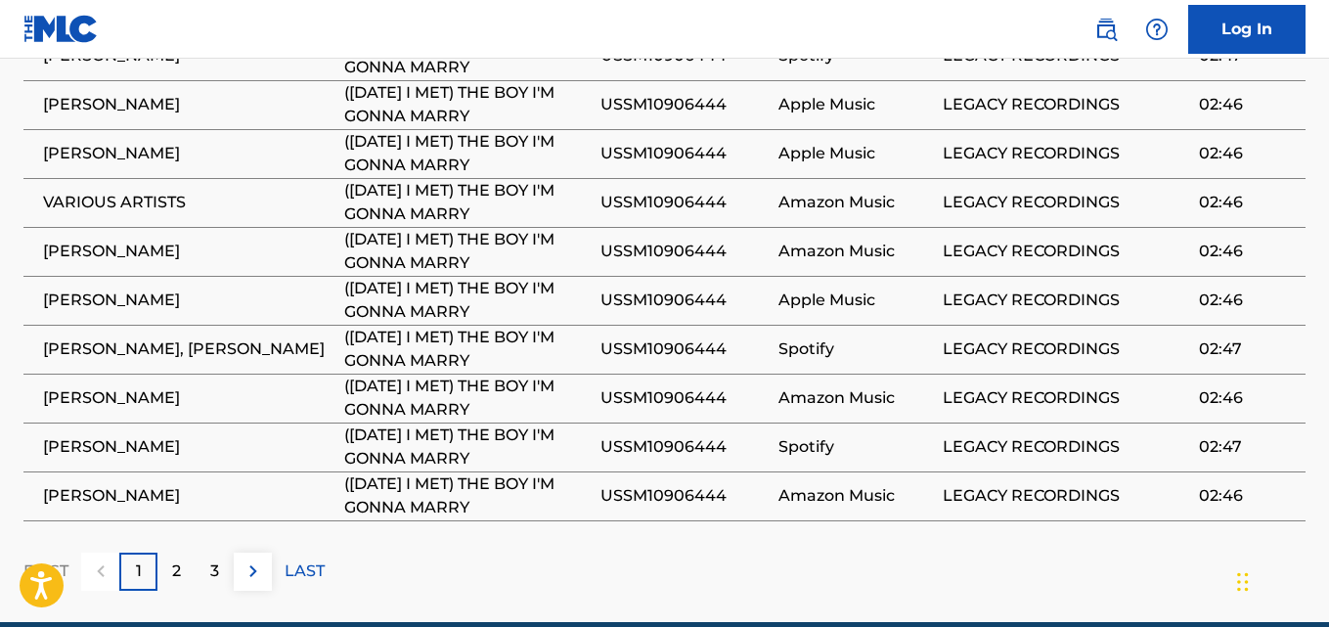
scroll to position [2338, 0]
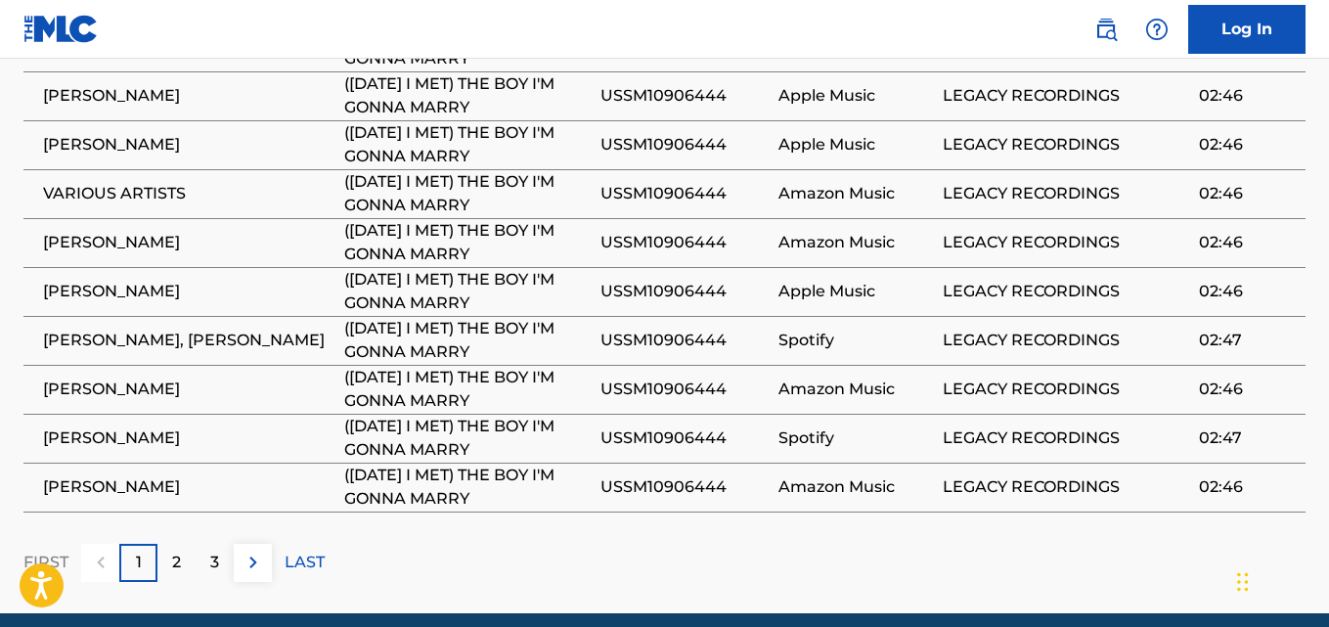
click at [194, 544] on div "2" at bounding box center [176, 563] width 38 height 38
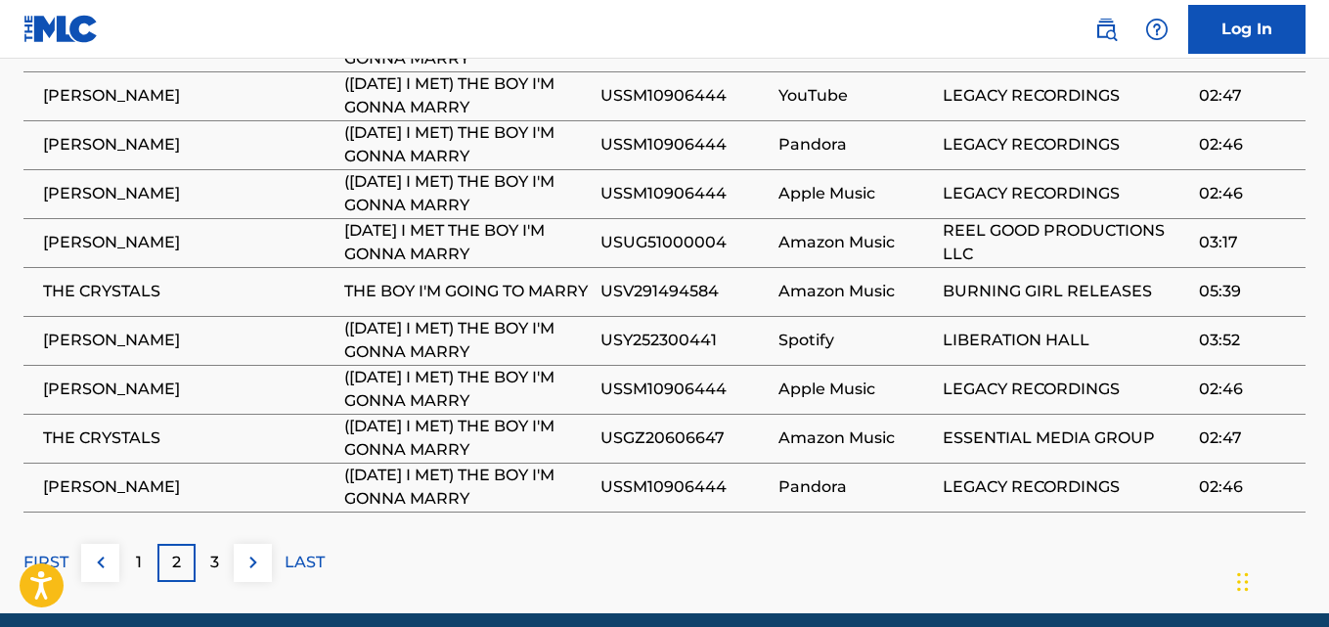
click at [220, 544] on div "3" at bounding box center [215, 563] width 38 height 38
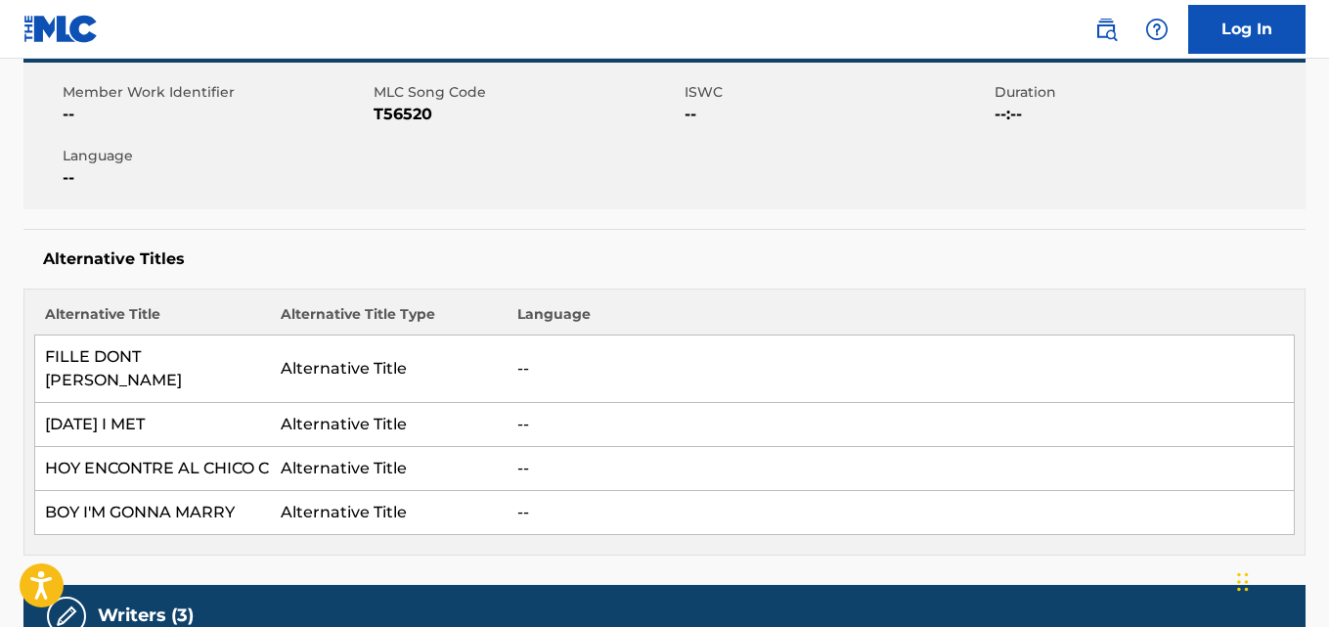
scroll to position [381, 0]
